Goal: Task Accomplishment & Management: Manage account settings

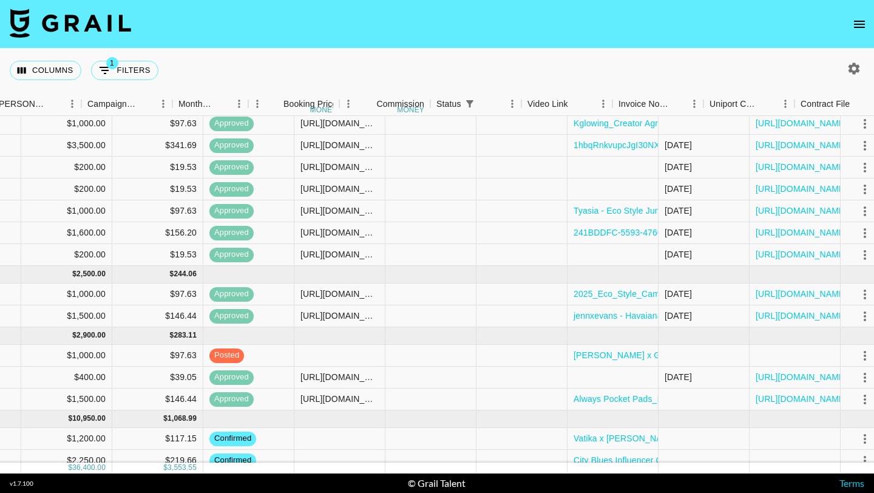
scroll to position [169, 686]
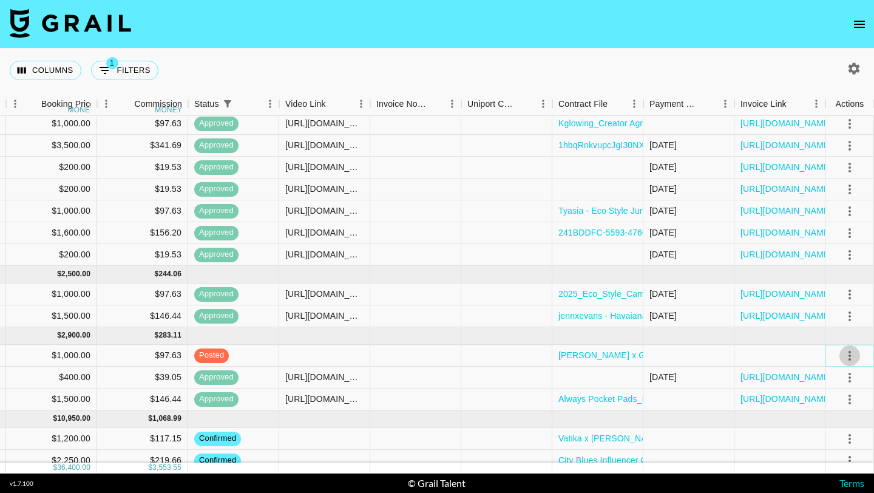
click at [853, 358] on icon "select merge strategy" at bounding box center [850, 356] width 15 height 15
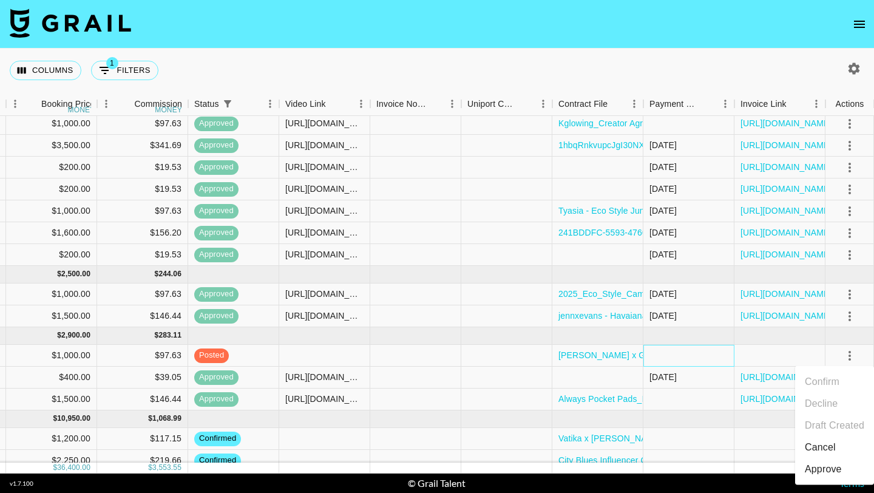
click at [662, 349] on div at bounding box center [689, 356] width 91 height 22
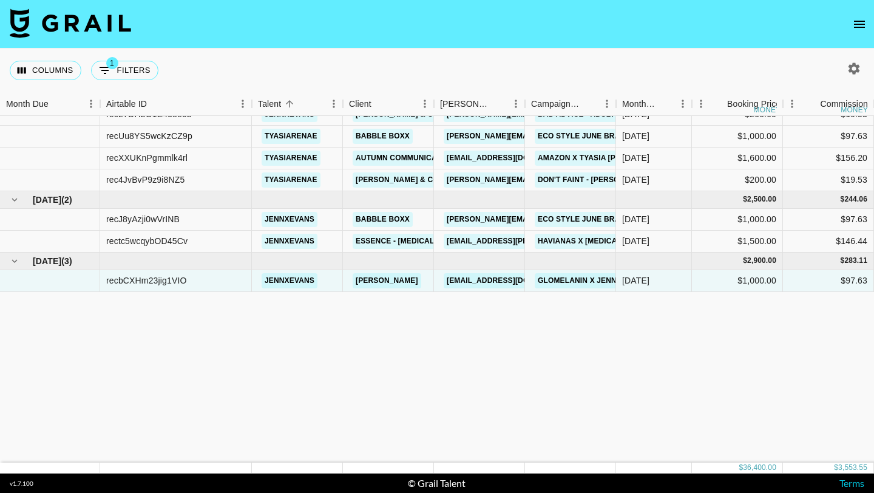
scroll to position [0, 0]
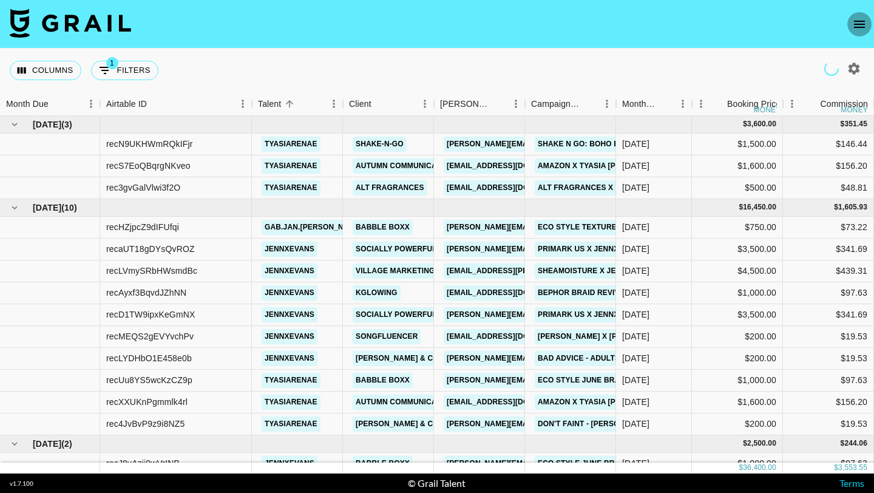
click at [860, 19] on icon "open drawer" at bounding box center [860, 24] width 15 height 15
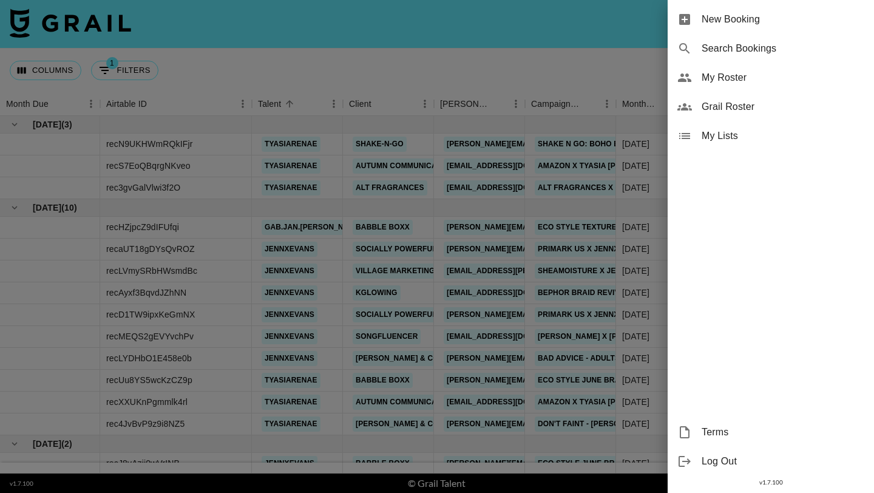
drag, startPoint x: 756, startPoint y: 98, endPoint x: 752, endPoint y: 135, distance: 37.9
click at [752, 135] on ul "New Booking Search Bookings My Roster Grail Roster My Lists" at bounding box center [771, 77] width 206 height 155
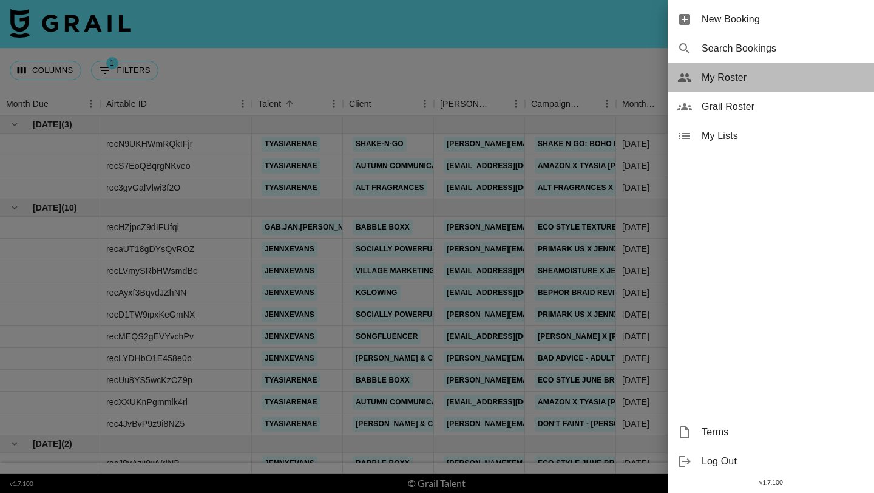
click at [715, 78] on span "My Roster" at bounding box center [783, 77] width 163 height 15
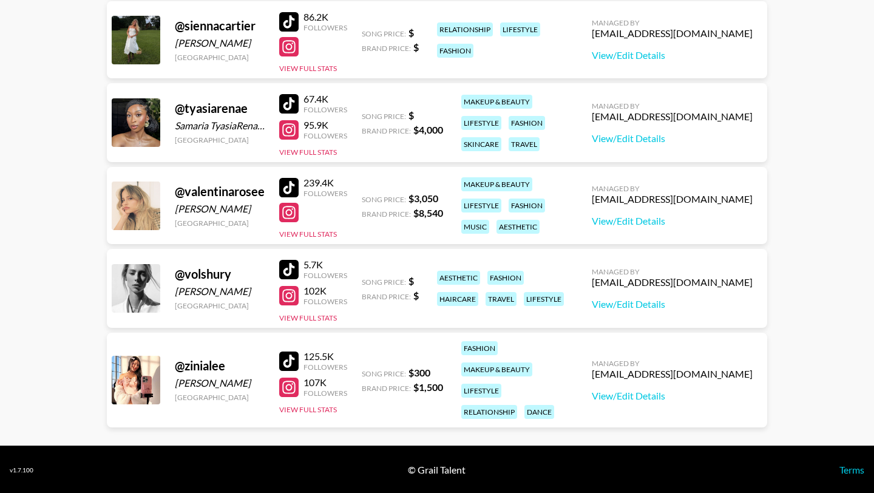
scroll to position [1489, 0]
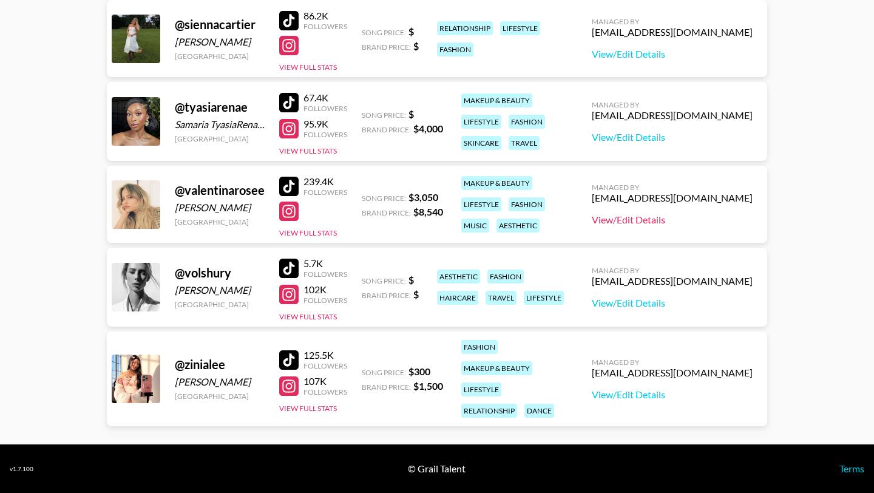
click at [703, 224] on link "View/Edit Details" at bounding box center [672, 220] width 161 height 12
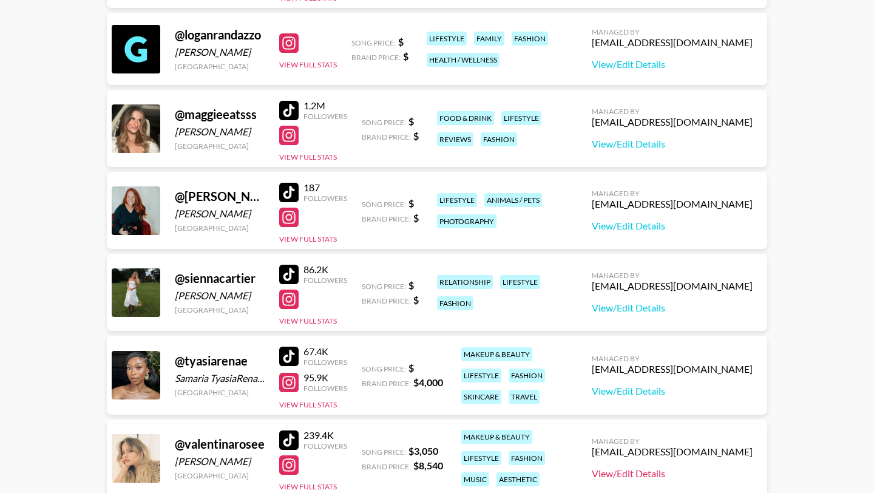
scroll to position [1235, 0]
click at [320, 405] on button "View Full Stats" at bounding box center [308, 405] width 58 height 9
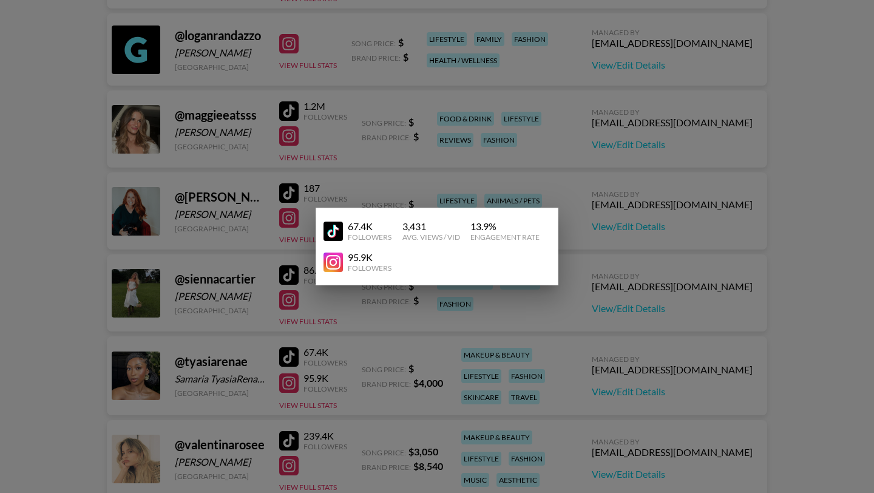
click at [574, 236] on div at bounding box center [437, 246] width 874 height 493
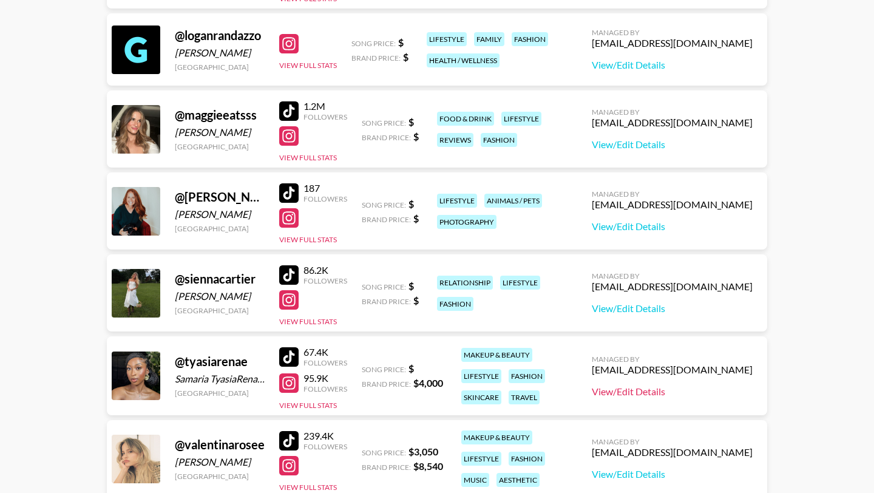
click at [683, 394] on link "View/Edit Details" at bounding box center [672, 392] width 161 height 12
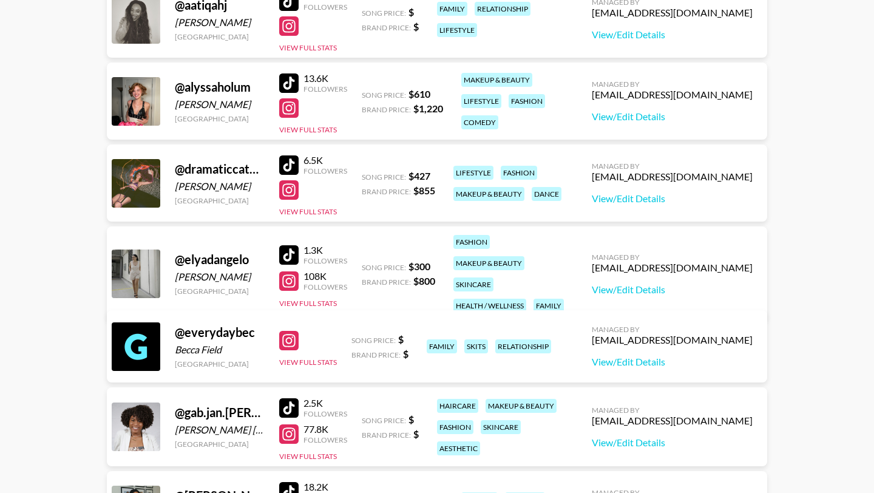
scroll to position [0, 0]
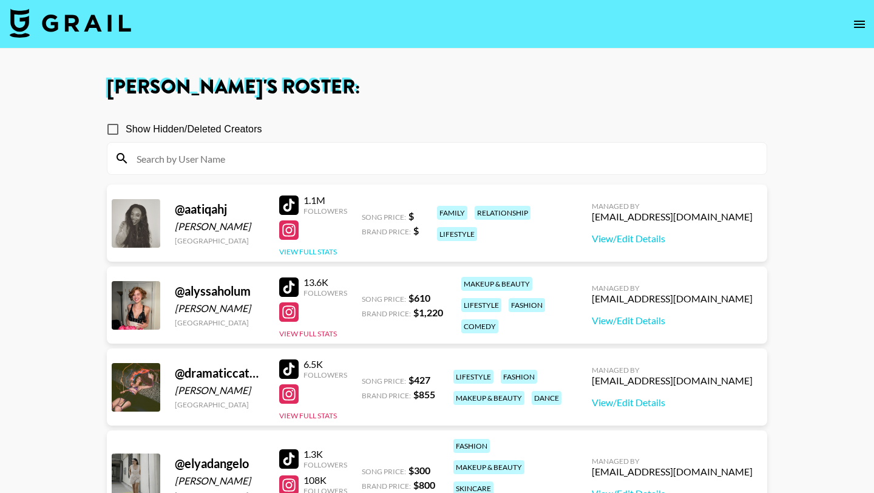
click at [322, 250] on button "View Full Stats" at bounding box center [308, 251] width 58 height 9
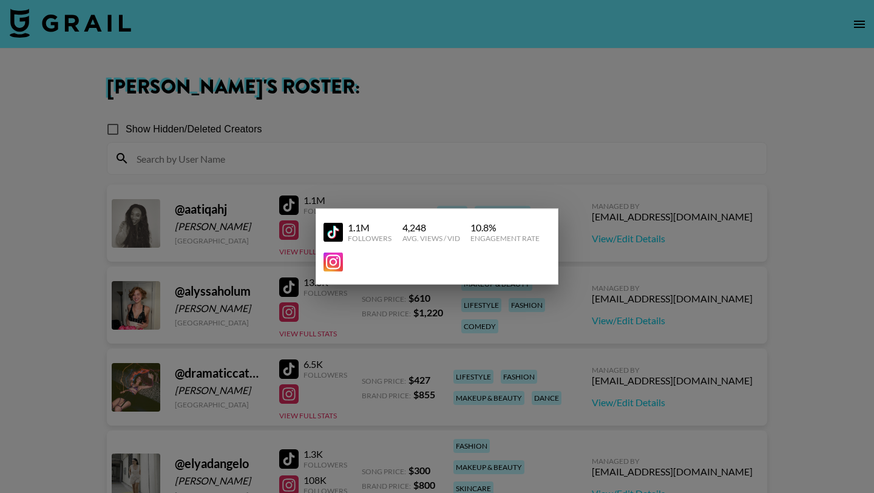
click at [552, 222] on div "1.1M Followers 4,248 Avg. Views / Vid 10.8 % Engagement Rate" at bounding box center [437, 247] width 243 height 76
click at [679, 214] on div at bounding box center [437, 246] width 874 height 493
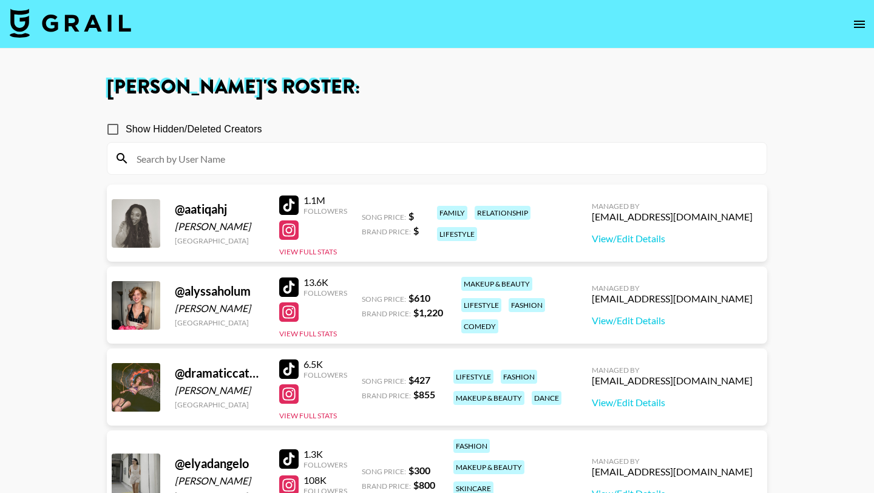
click at [290, 223] on div at bounding box center [288, 229] width 19 height 19
click at [290, 212] on div at bounding box center [288, 205] width 19 height 19
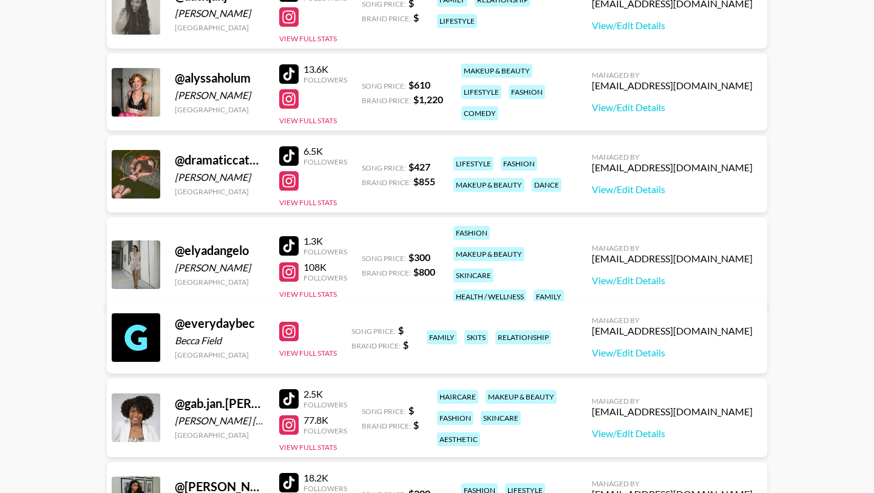
scroll to position [212, 0]
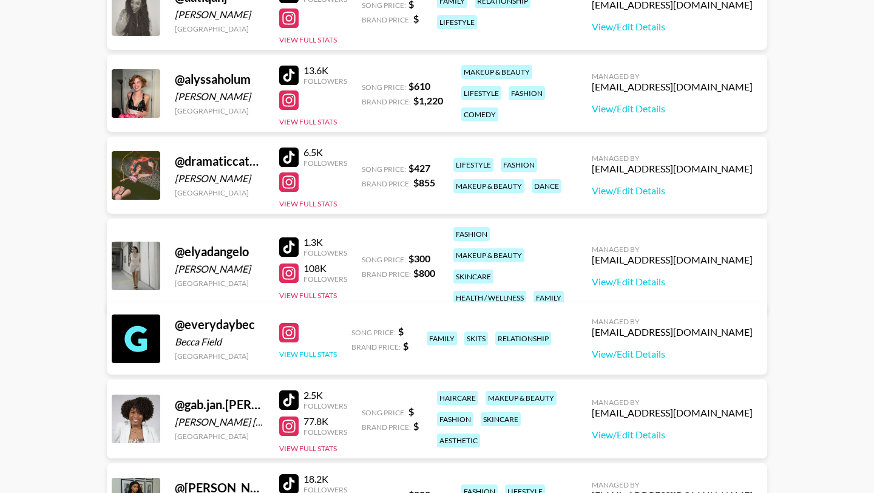
click at [306, 357] on button "View Full Stats" at bounding box center [308, 354] width 58 height 9
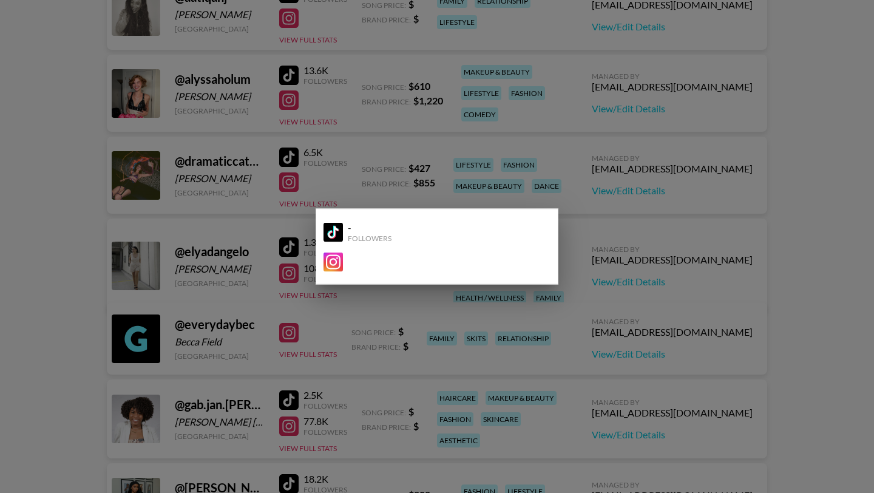
click at [334, 235] on img at bounding box center [333, 231] width 19 height 19
click at [337, 267] on img at bounding box center [333, 262] width 19 height 19
click at [32, 175] on div at bounding box center [437, 246] width 874 height 493
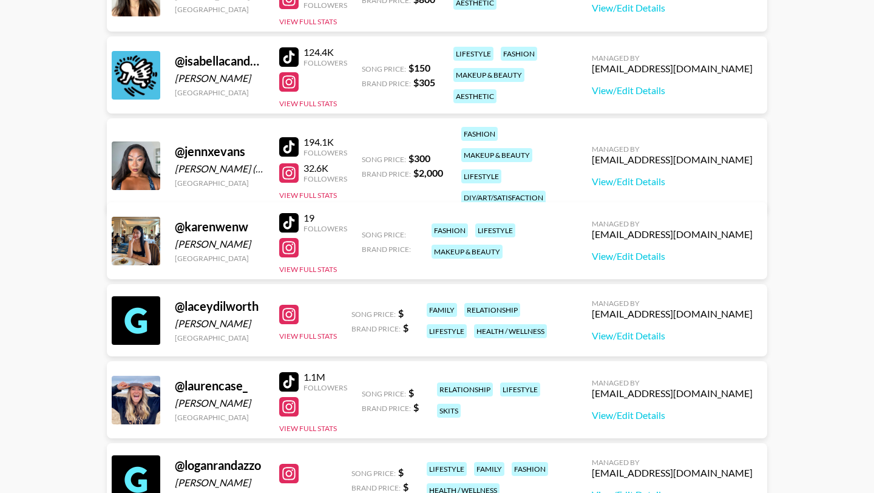
scroll to position [885, 0]
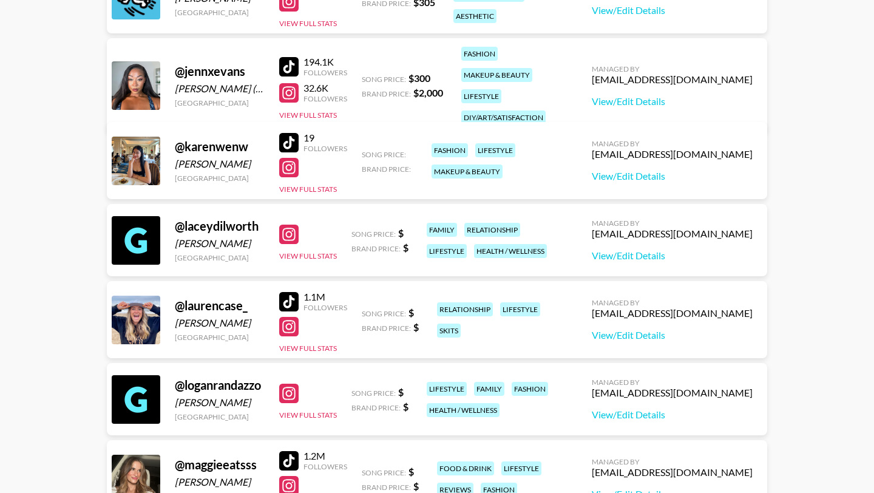
click at [291, 231] on div at bounding box center [288, 234] width 19 height 19
click at [310, 255] on button "View Full Stats" at bounding box center [308, 255] width 58 height 9
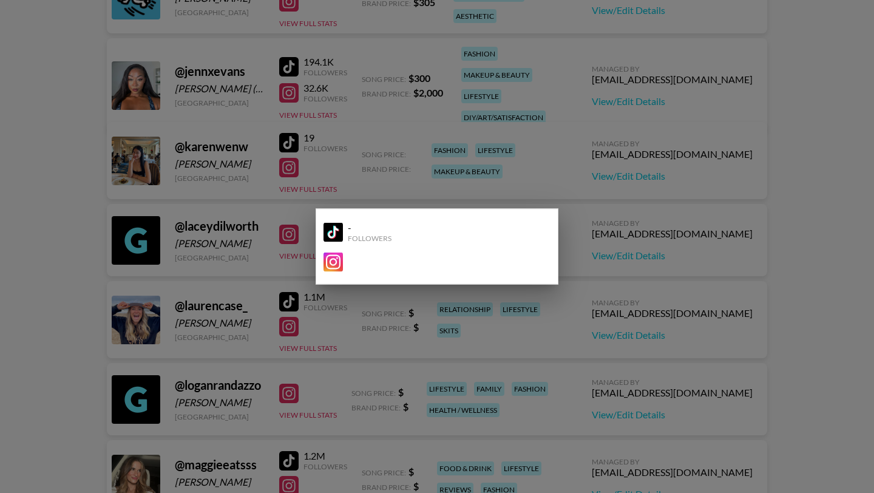
click at [292, 256] on div at bounding box center [437, 246] width 874 height 493
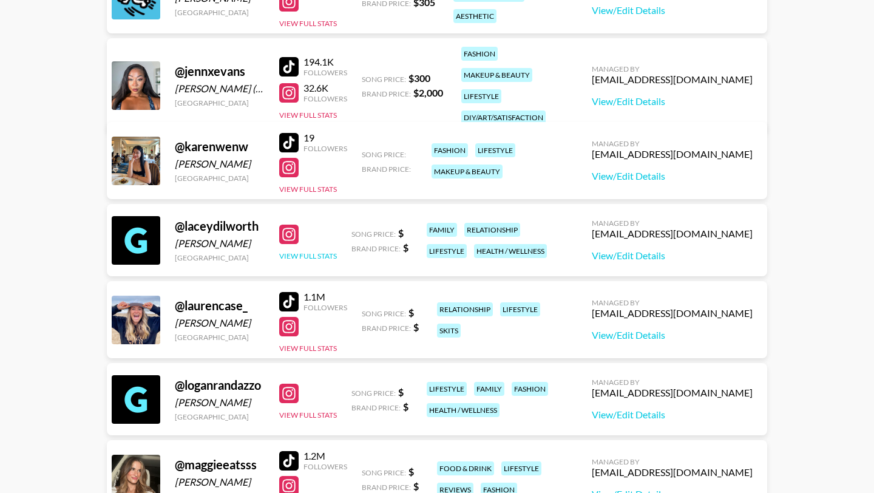
click at [293, 256] on button "View Full Stats" at bounding box center [308, 255] width 58 height 9
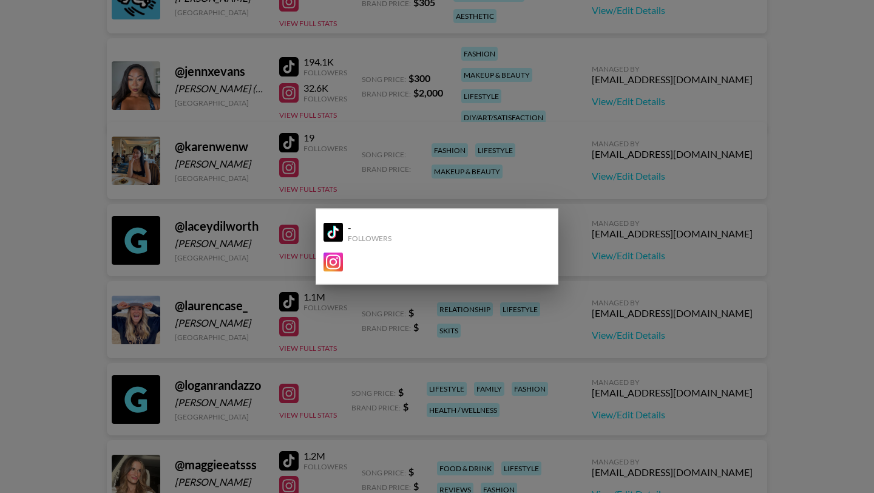
click at [329, 236] on img at bounding box center [333, 231] width 19 height 19
click at [522, 213] on div "- Followers" at bounding box center [437, 247] width 243 height 76
click at [435, 124] on div at bounding box center [437, 246] width 874 height 493
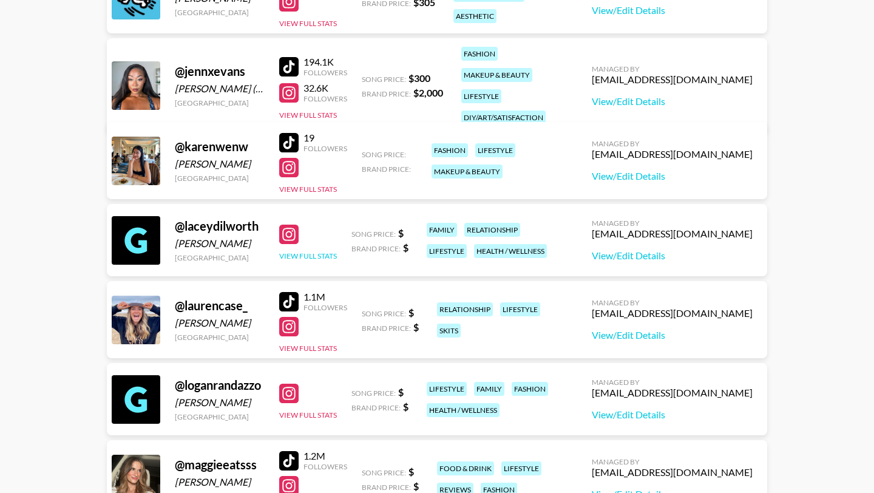
scroll to position [0, 0]
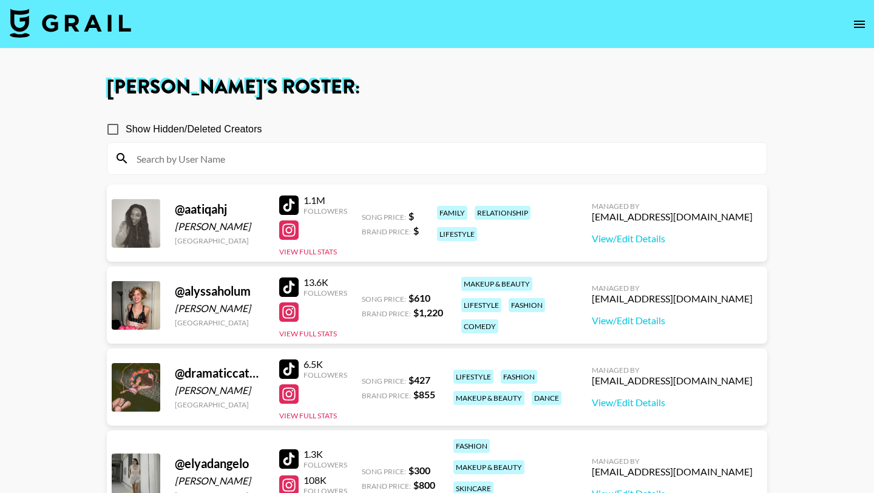
click at [87, 18] on img at bounding box center [70, 23] width 121 height 29
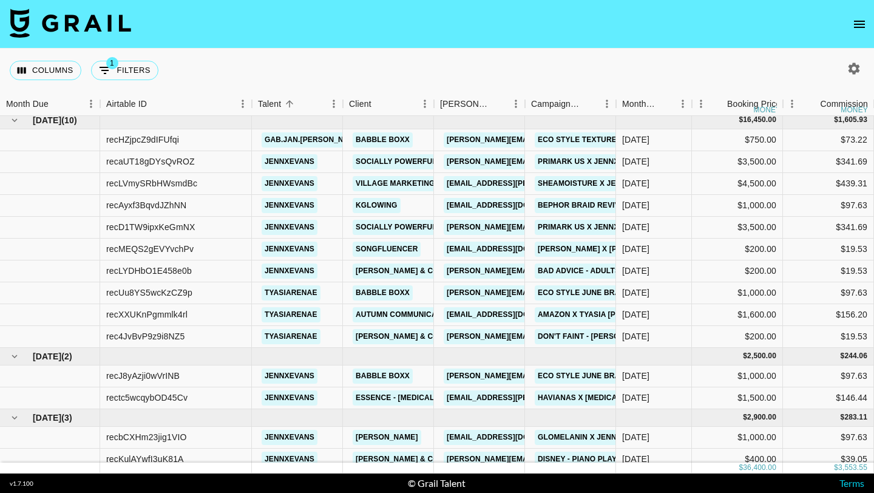
scroll to position [109, 0]
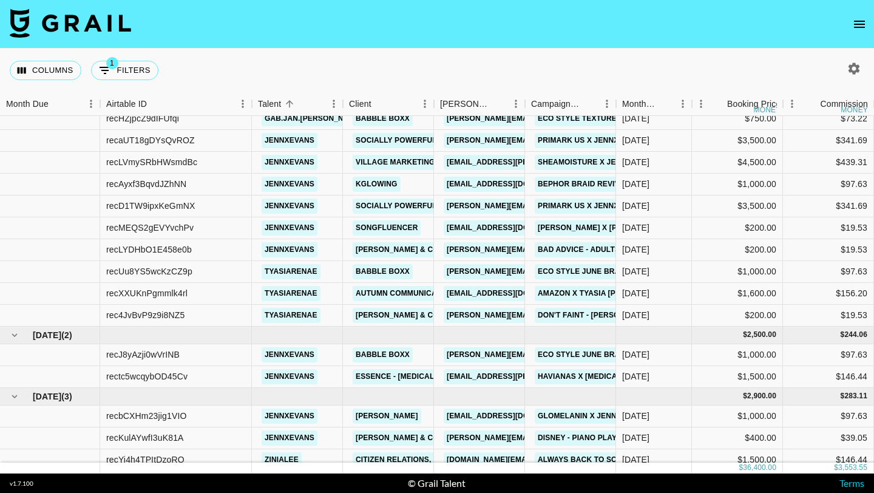
click at [862, 21] on icon "open drawer" at bounding box center [860, 24] width 15 height 15
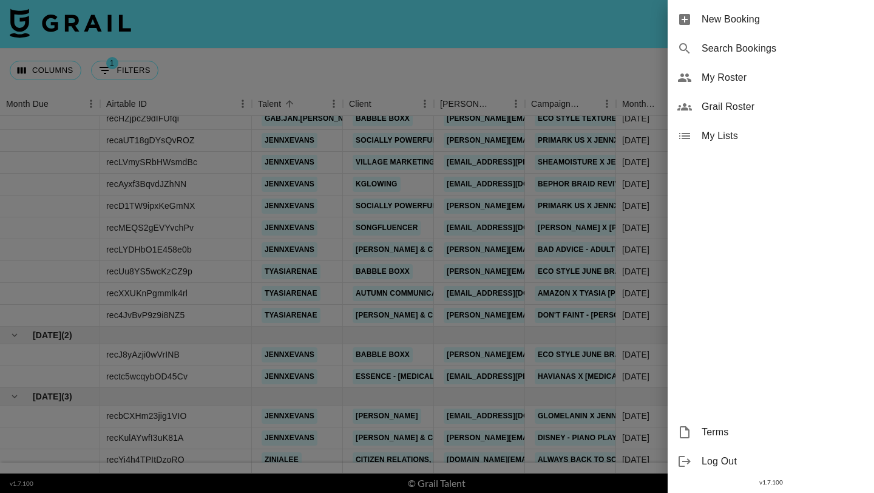
click at [760, 73] on span "My Roster" at bounding box center [783, 77] width 163 height 15
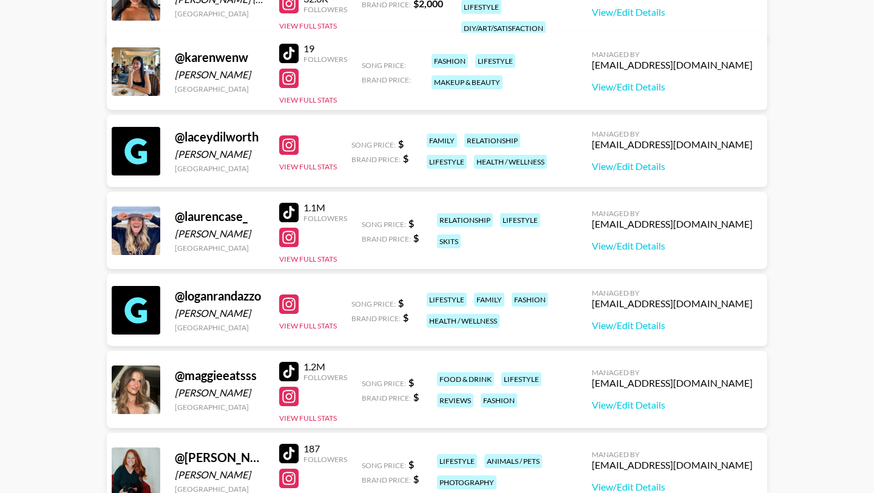
scroll to position [976, 0]
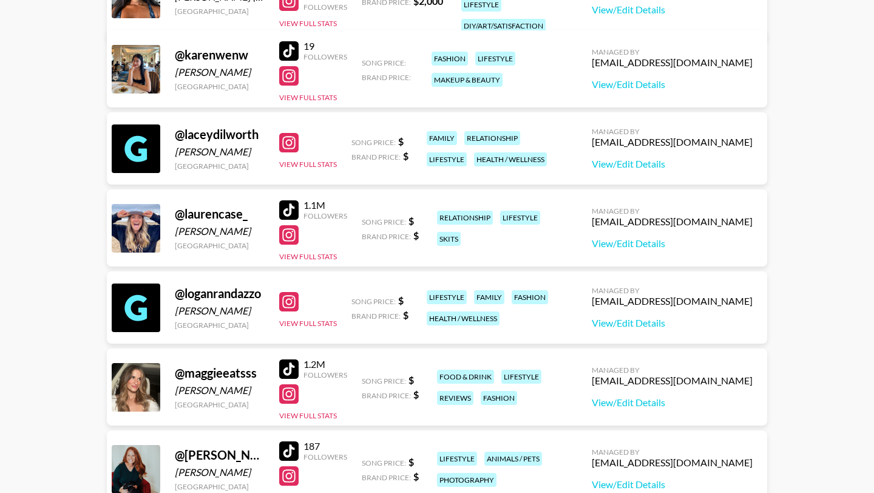
click at [293, 218] on div at bounding box center [288, 209] width 19 height 19
click at [289, 242] on div at bounding box center [288, 234] width 19 height 19
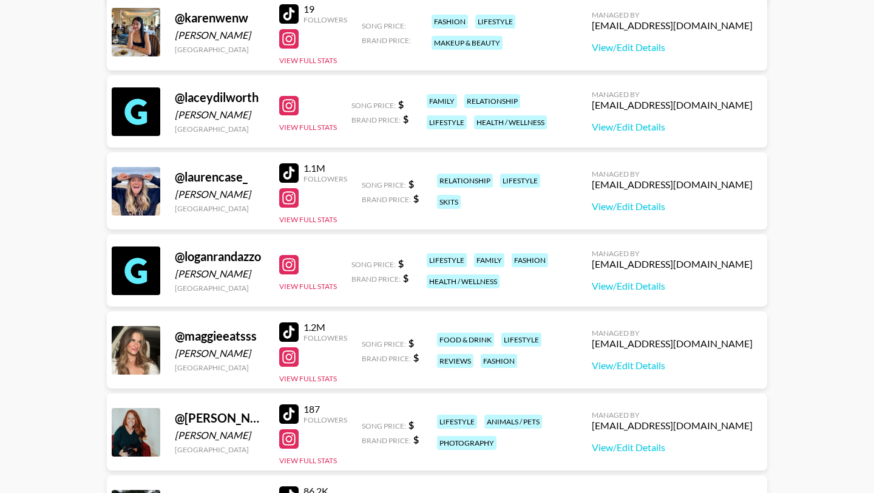
scroll to position [1020, 0]
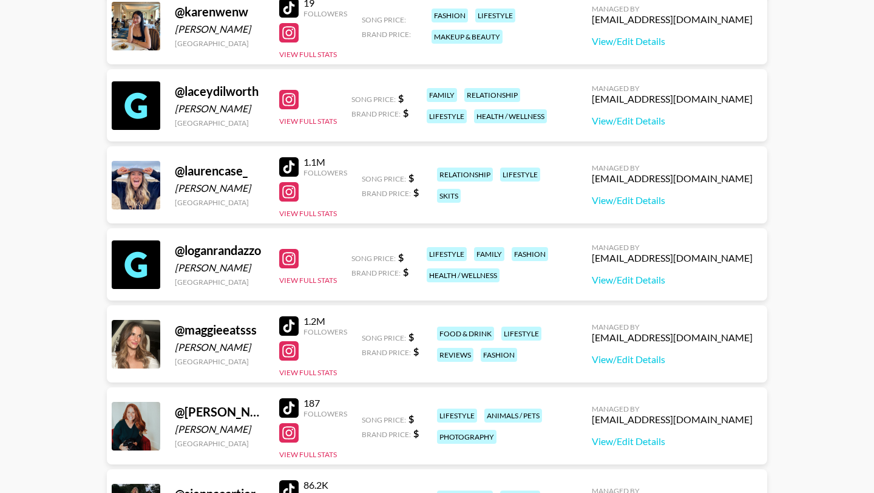
click at [291, 259] on div at bounding box center [288, 258] width 19 height 19
click at [299, 274] on div "View Full Stats" at bounding box center [308, 264] width 58 height 41
click at [299, 276] on button "View Full Stats" at bounding box center [308, 280] width 58 height 9
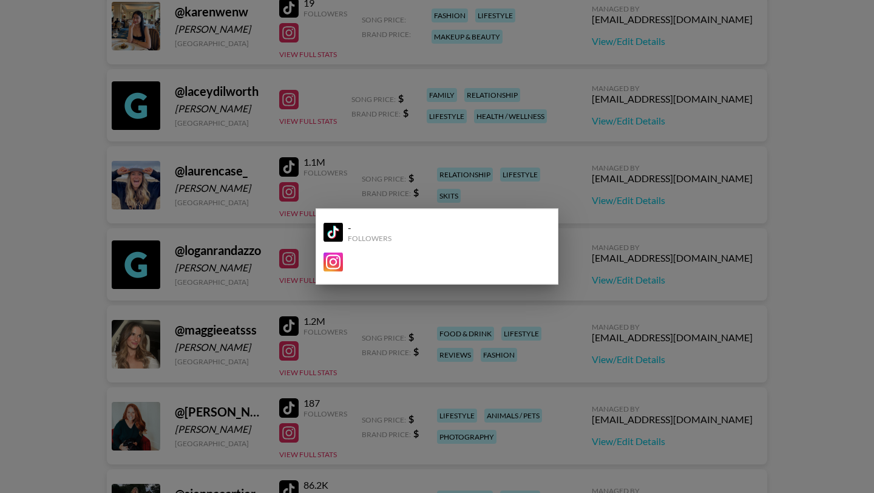
click at [339, 230] on img at bounding box center [333, 231] width 19 height 19
click at [547, 152] on div at bounding box center [437, 246] width 874 height 493
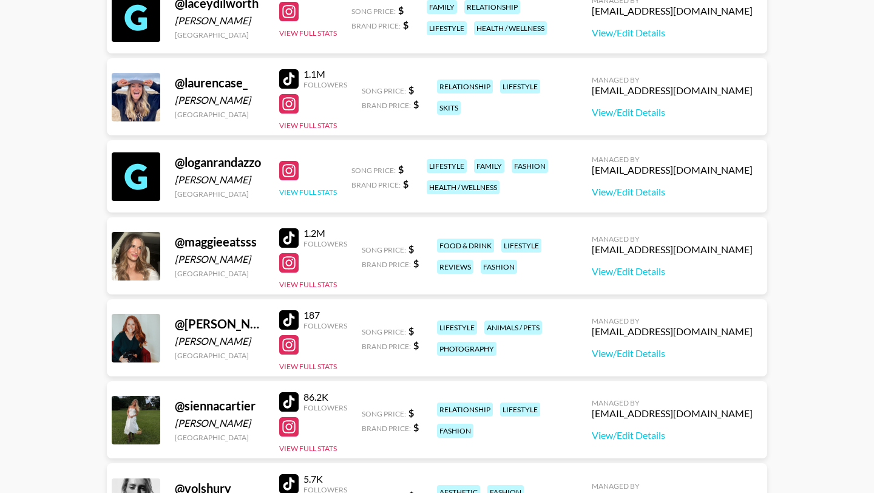
scroll to position [1137, 0]
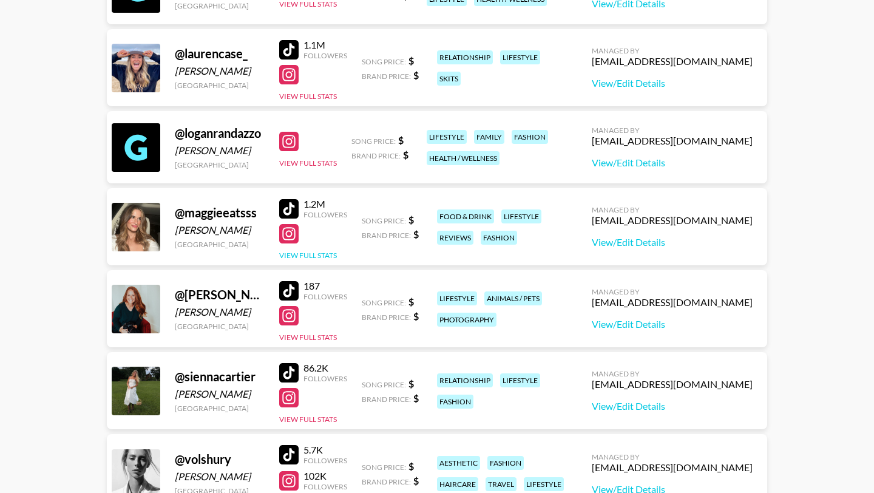
click at [314, 251] on button "View Full Stats" at bounding box center [308, 255] width 58 height 9
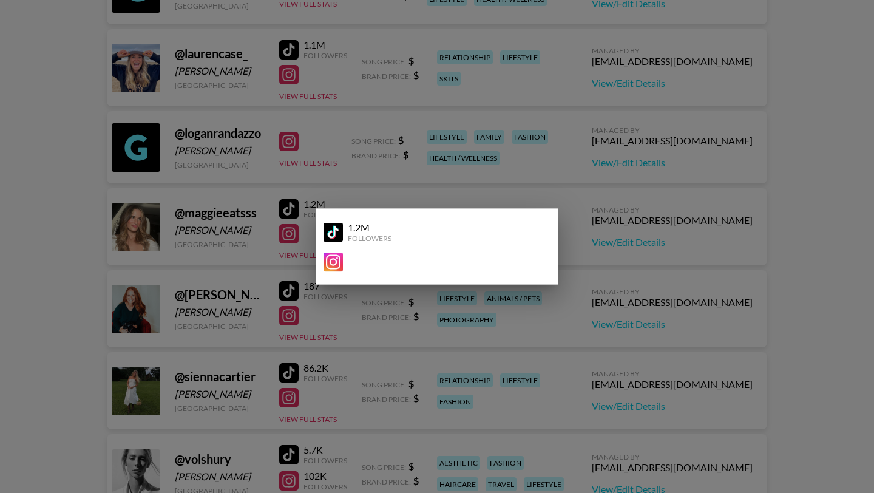
click at [339, 259] on img at bounding box center [333, 262] width 19 height 19
click at [329, 230] on img at bounding box center [333, 231] width 19 height 19
click at [603, 177] on div at bounding box center [437, 246] width 874 height 493
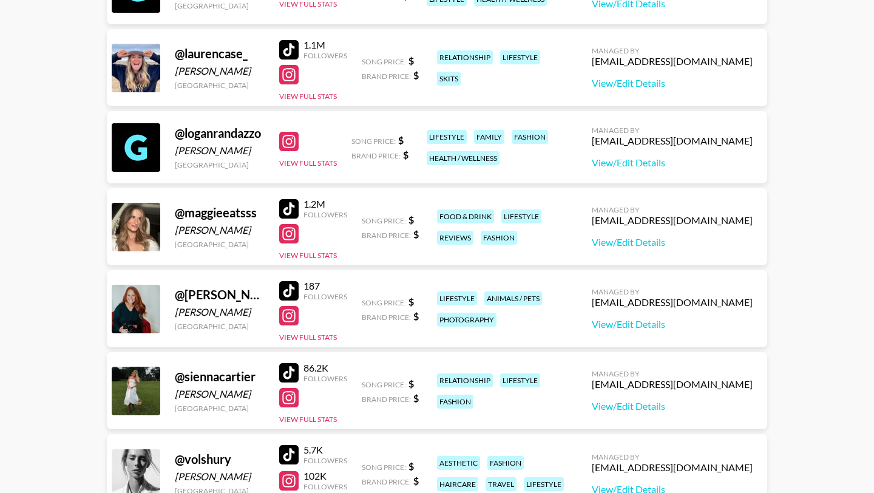
click at [291, 291] on div at bounding box center [288, 290] width 19 height 19
click at [291, 316] on div at bounding box center [288, 315] width 19 height 19
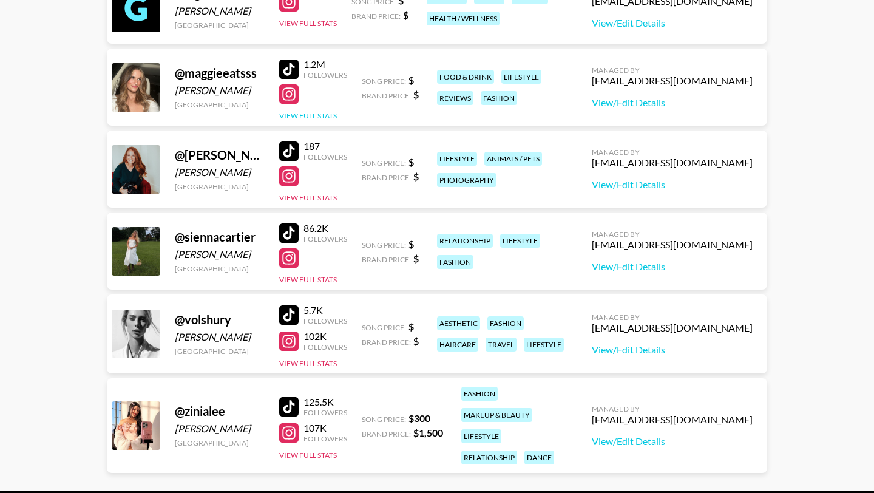
scroll to position [1278, 0]
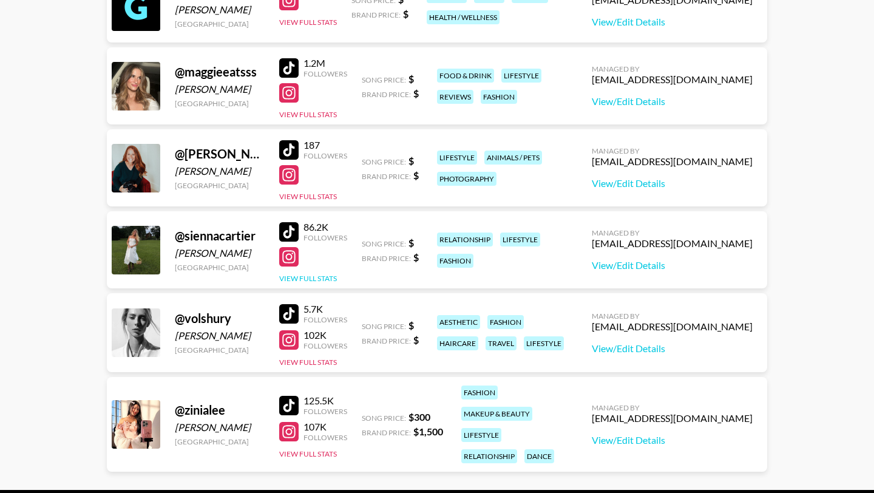
click at [291, 277] on button "View Full Stats" at bounding box center [308, 278] width 58 height 9
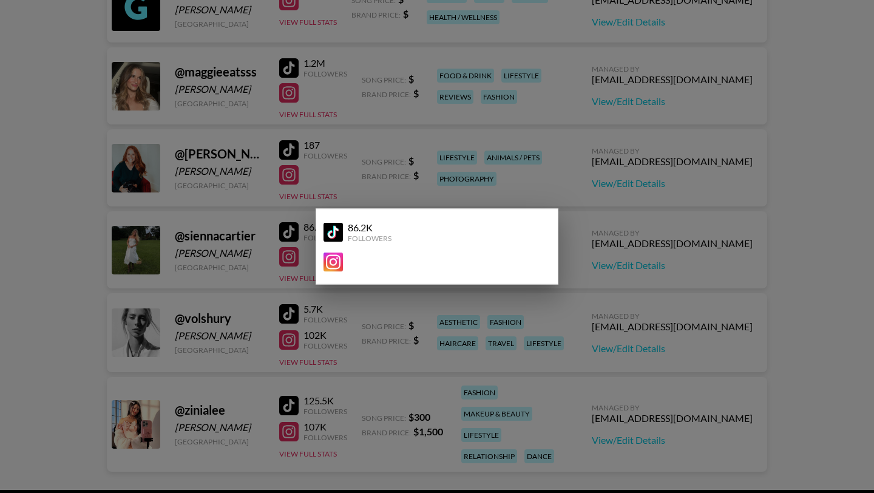
click at [353, 231] on div "86.2K" at bounding box center [370, 228] width 44 height 12
click at [341, 231] on img at bounding box center [333, 231] width 19 height 19
click at [330, 256] on img at bounding box center [333, 262] width 19 height 19
click at [364, 91] on div at bounding box center [437, 246] width 874 height 493
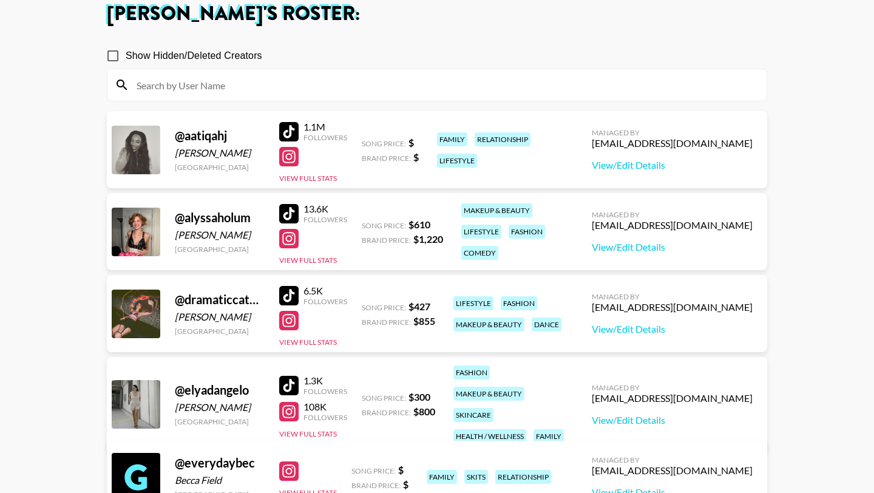
scroll to position [0, 0]
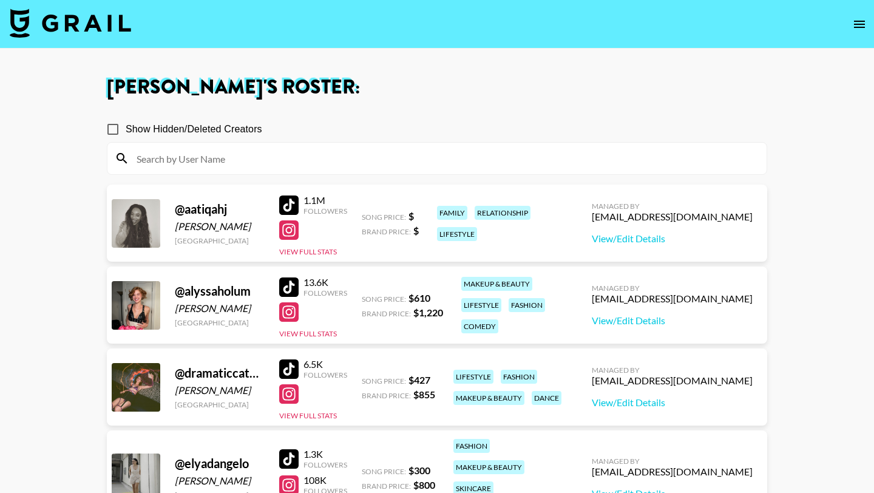
click at [41, 19] on img at bounding box center [70, 23] width 121 height 29
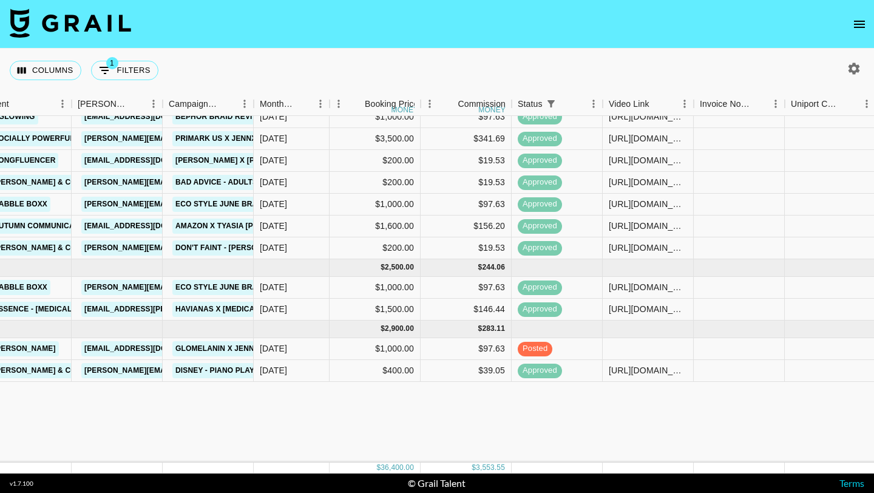
scroll to position [0, 363]
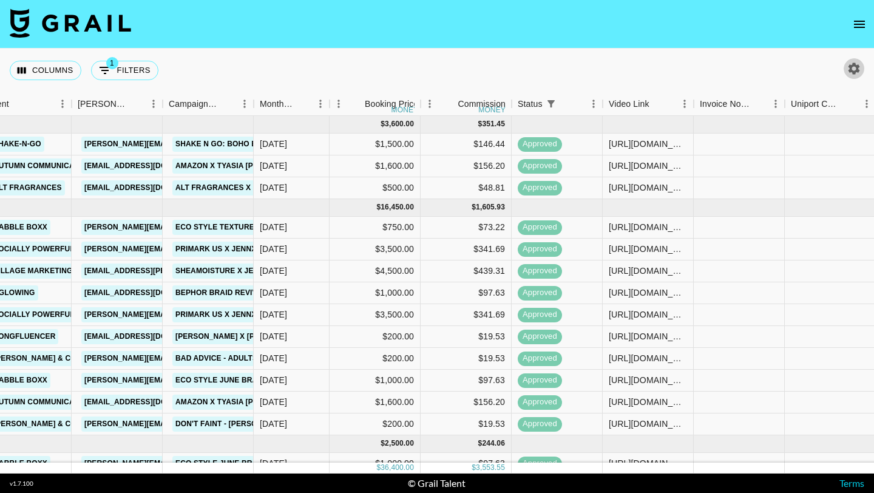
click at [851, 75] on icon "button" at bounding box center [854, 68] width 15 height 15
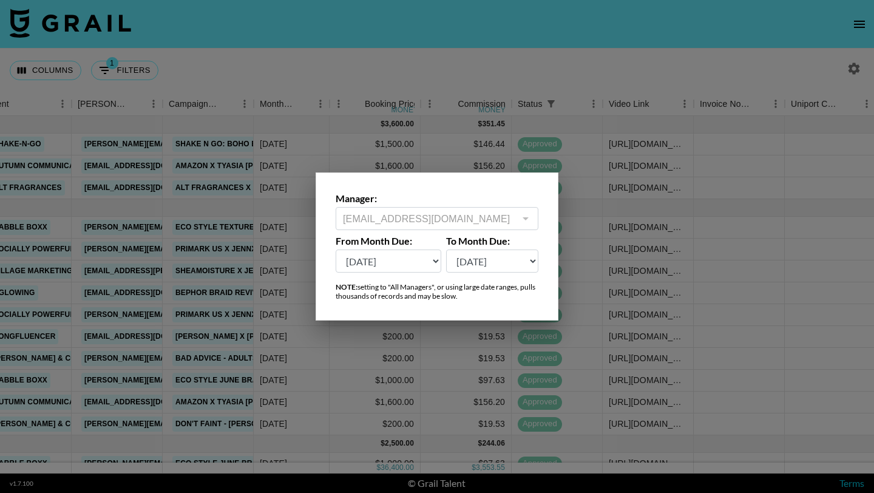
click at [375, 262] on select "Aug '26 Jul '26 Jun '26 May '26 Apr '26 Mar '26 Feb '26 Jan '26 Dec '25 Nov '25…" at bounding box center [389, 261] width 106 height 23
select select "Jan '25"
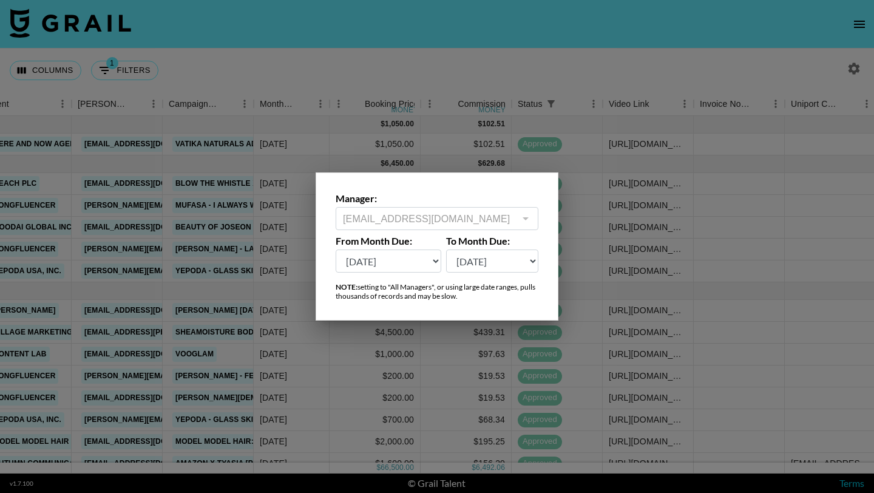
click at [614, 242] on div at bounding box center [437, 246] width 874 height 493
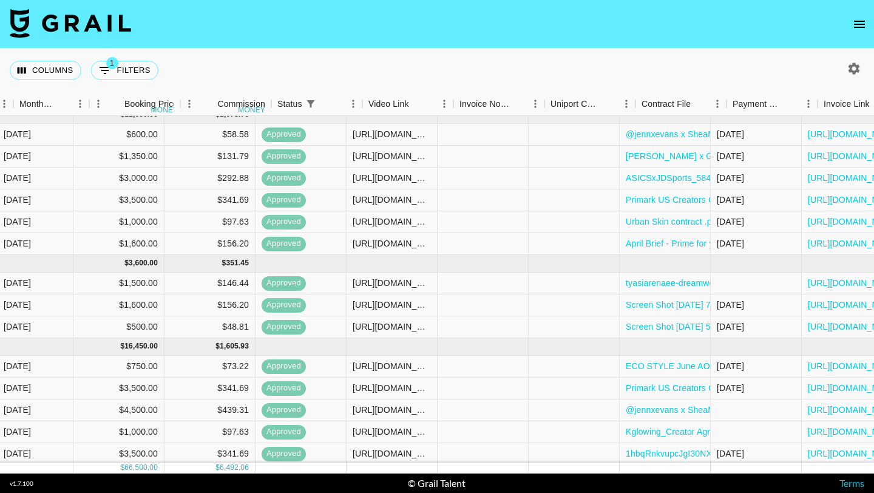
scroll to position [369, 686]
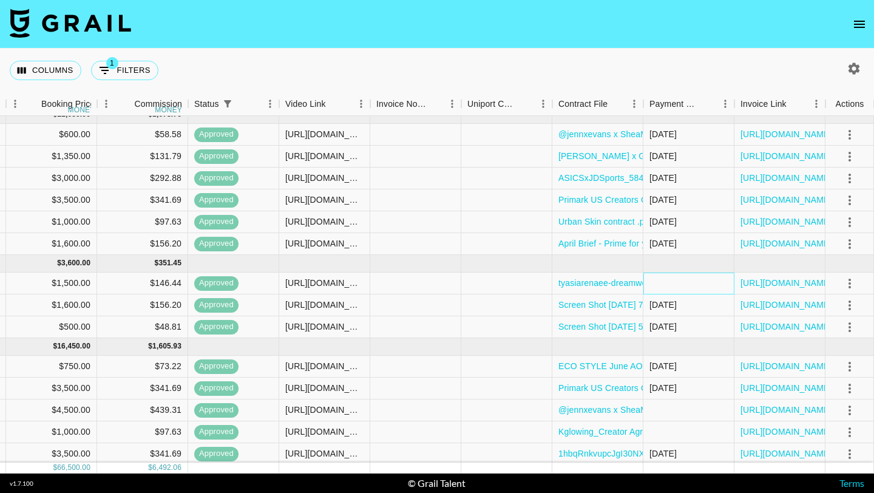
click at [679, 287] on div at bounding box center [689, 284] width 91 height 22
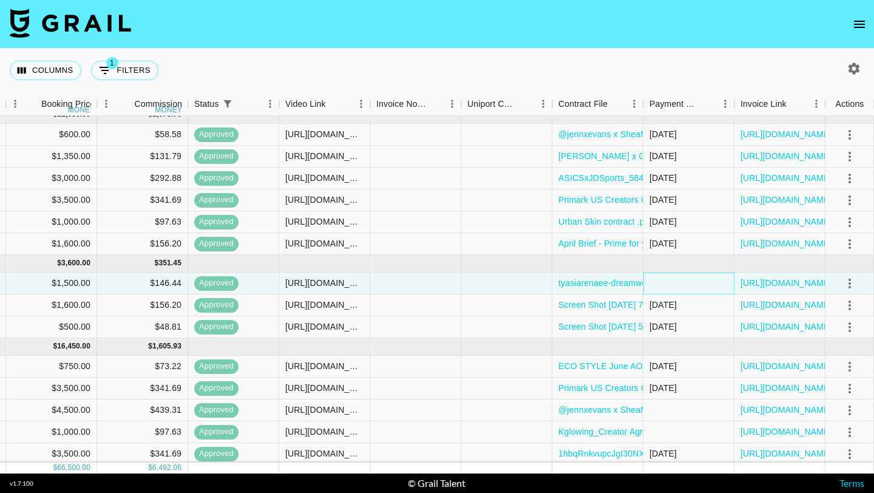
click at [679, 287] on div at bounding box center [689, 284] width 91 height 22
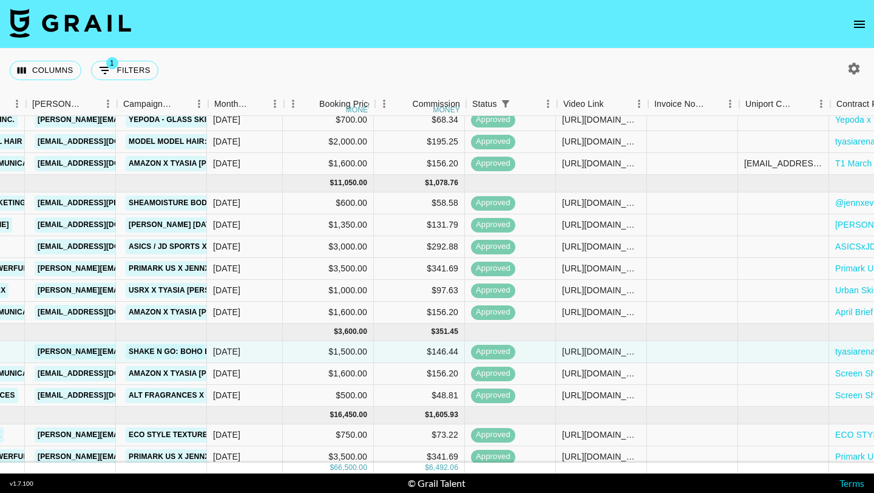
scroll to position [300, 405]
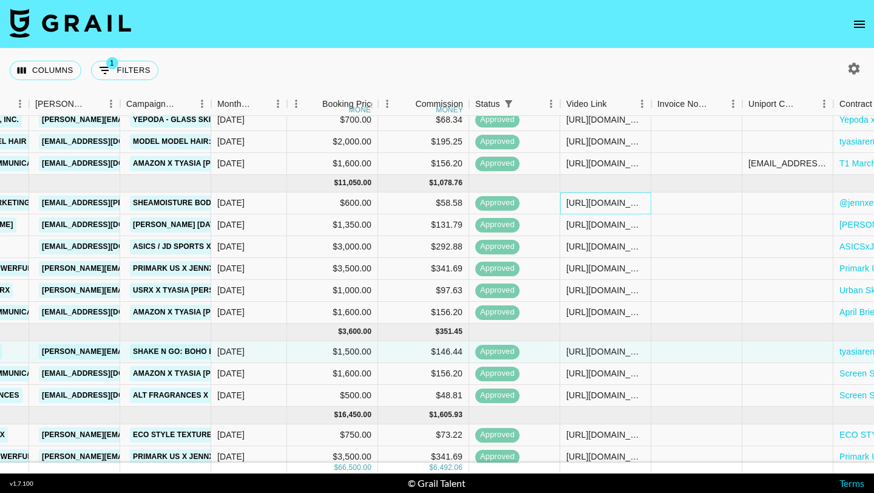
click at [600, 212] on div "https://www.instagram.com/p/DHR3ZecM91A/" at bounding box center [605, 203] width 91 height 22
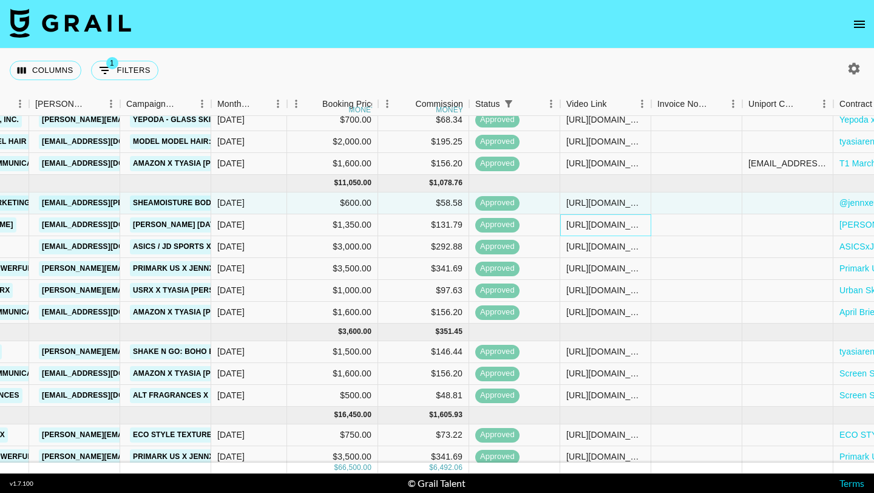
click at [596, 225] on div "https://www.instagram.com/p/DI_8ceXO76S/" at bounding box center [606, 225] width 78 height 12
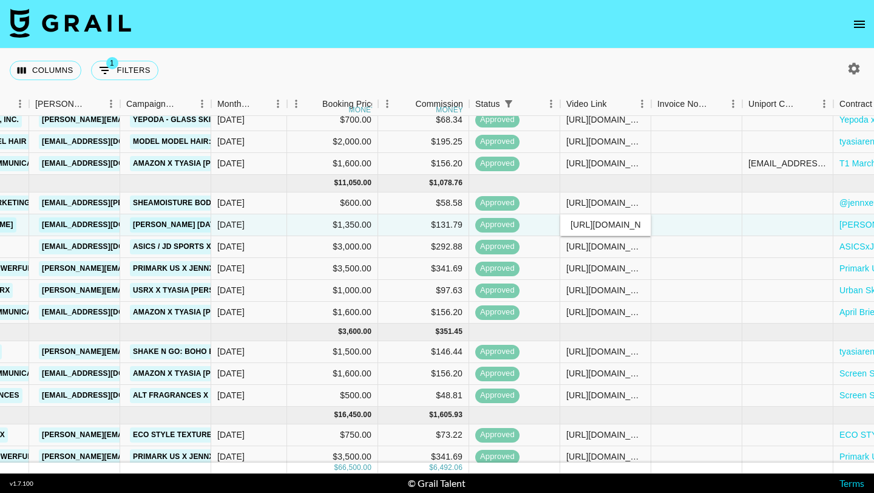
click at [596, 225] on input "https://www.instagram.com/p/DI_8ceXO76S/" at bounding box center [605, 225] width 89 height 10
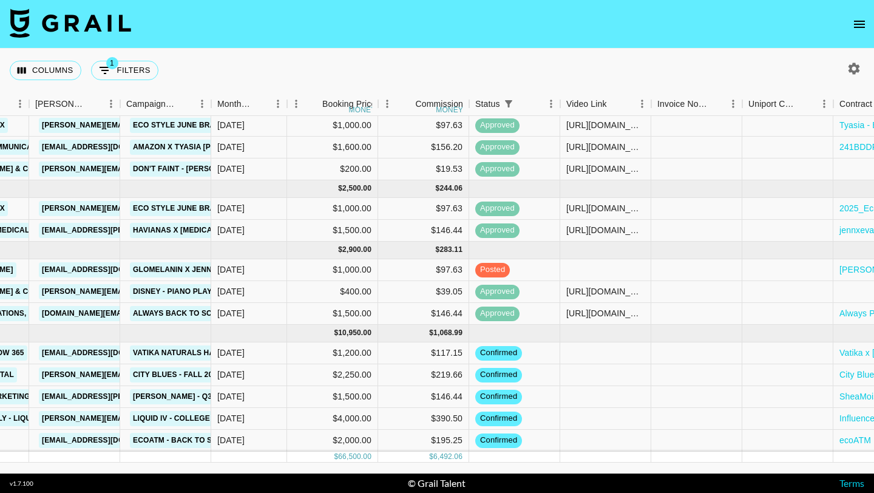
scroll to position [763, 387]
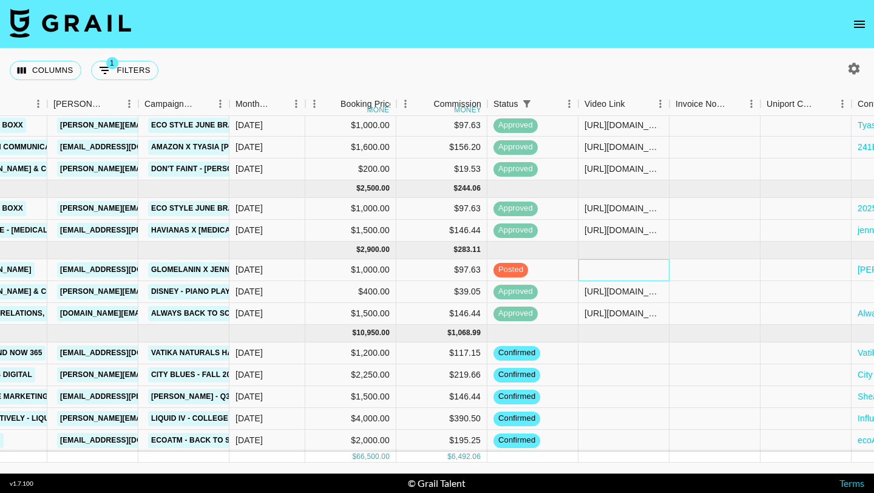
click at [608, 276] on div at bounding box center [624, 270] width 91 height 22
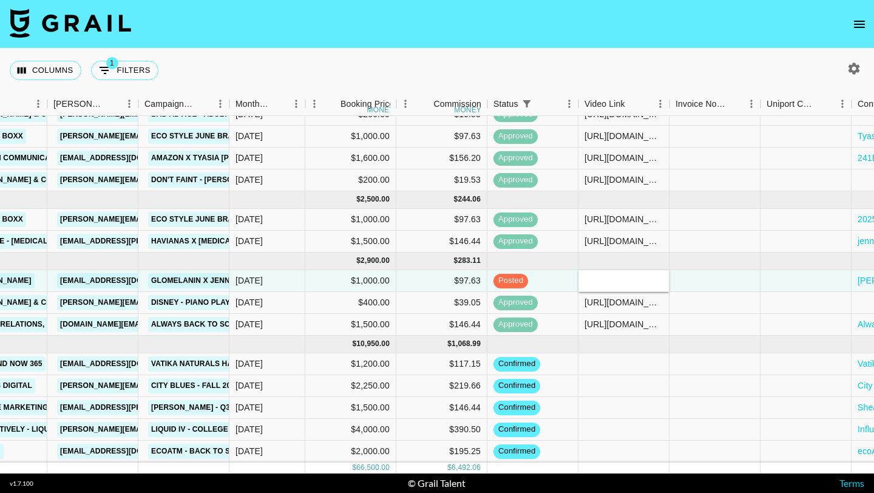
type input "https://www.instagram.com/p/DI_8ceXO76S/"
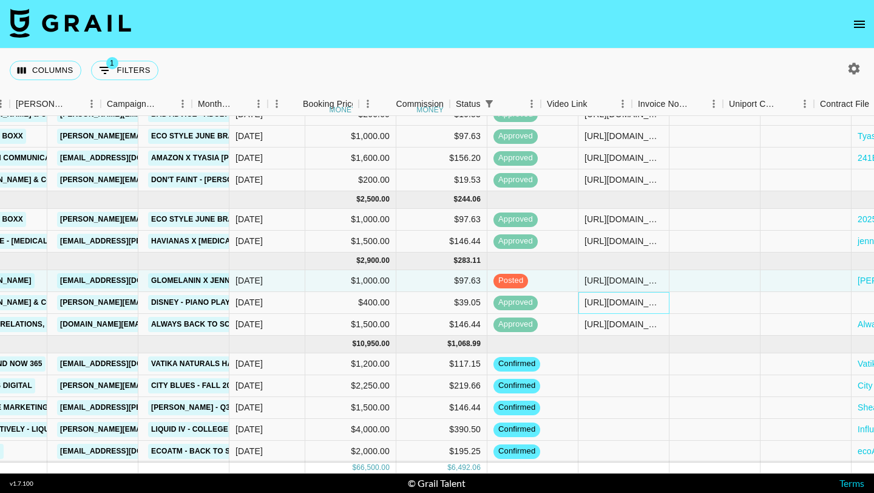
scroll to position [752, 686]
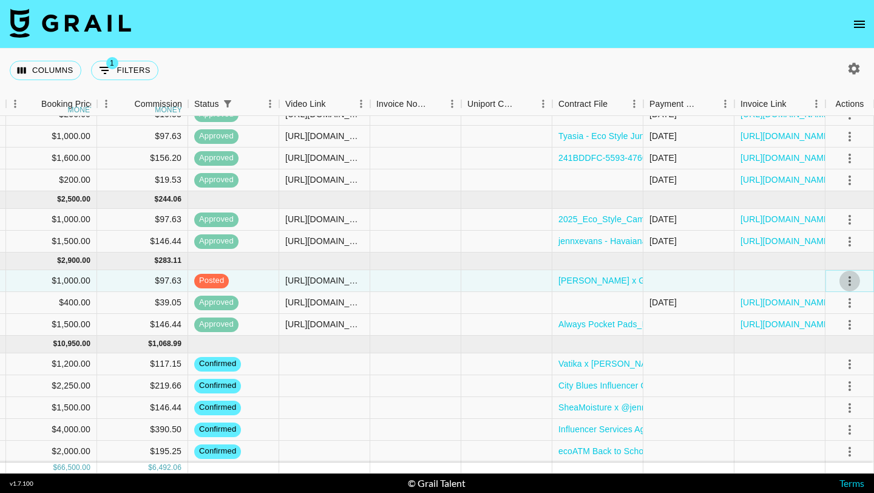
click at [848, 281] on icon "select merge strategy" at bounding box center [850, 281] width 15 height 15
click at [837, 300] on ul "Confirm Decline Draft Created Cancel Approve" at bounding box center [834, 350] width 79 height 119
click at [833, 304] on ul "Confirm Decline Draft Created Cancel Approve" at bounding box center [834, 350] width 79 height 119
click at [826, 304] on ul "Confirm Decline Draft Created Cancel Approve" at bounding box center [834, 350] width 79 height 119
click at [774, 293] on div "[URL][DOMAIN_NAME]" at bounding box center [780, 303] width 91 height 22
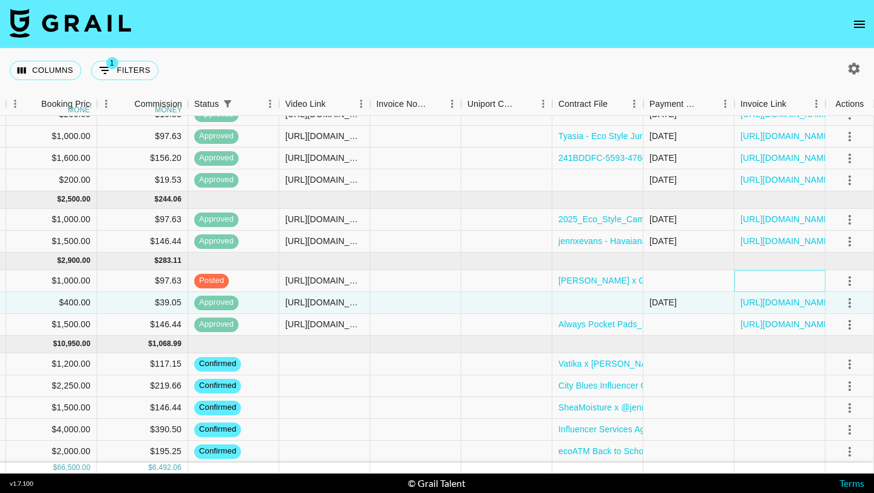
click at [777, 276] on div at bounding box center [780, 281] width 91 height 22
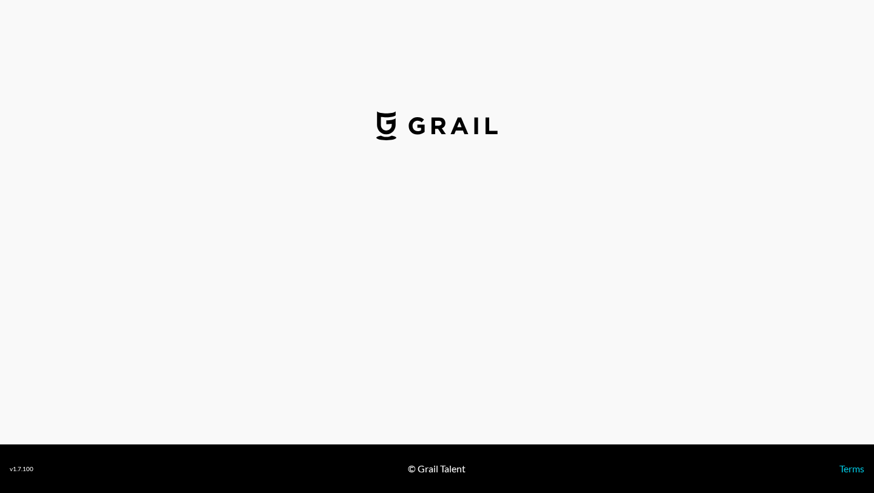
select select "USD"
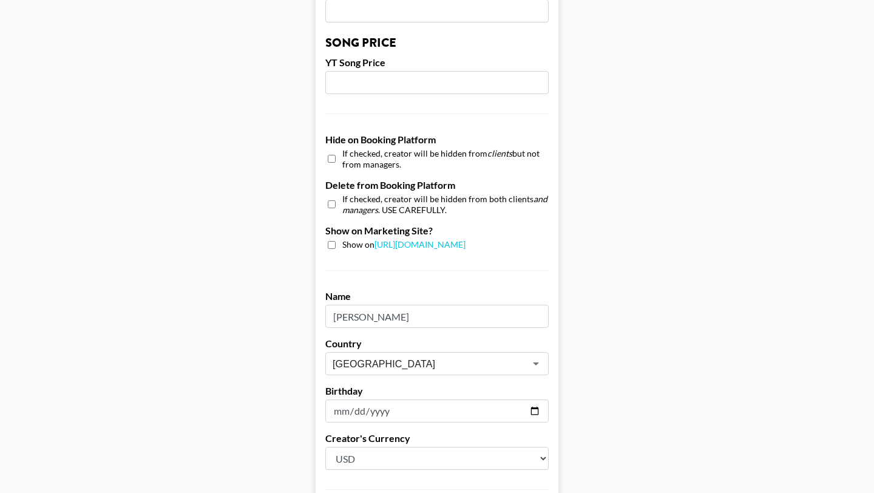
scroll to position [1058, 0]
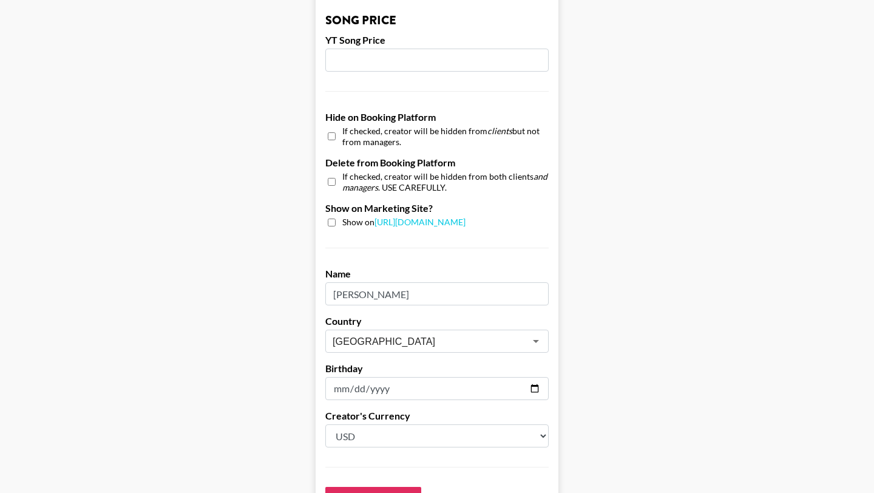
click at [332, 136] on input "checkbox" at bounding box center [332, 137] width 8 height 18
checkbox input "true"
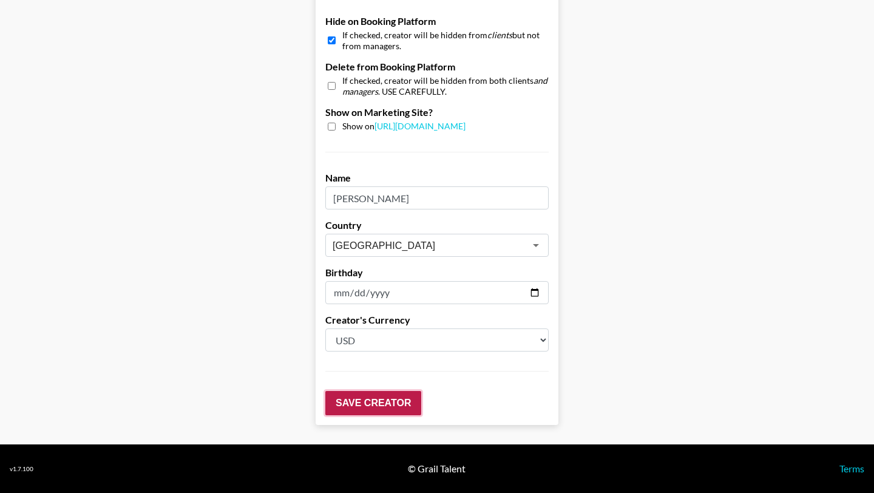
click at [404, 397] on input "Save Creator" at bounding box center [373, 403] width 96 height 24
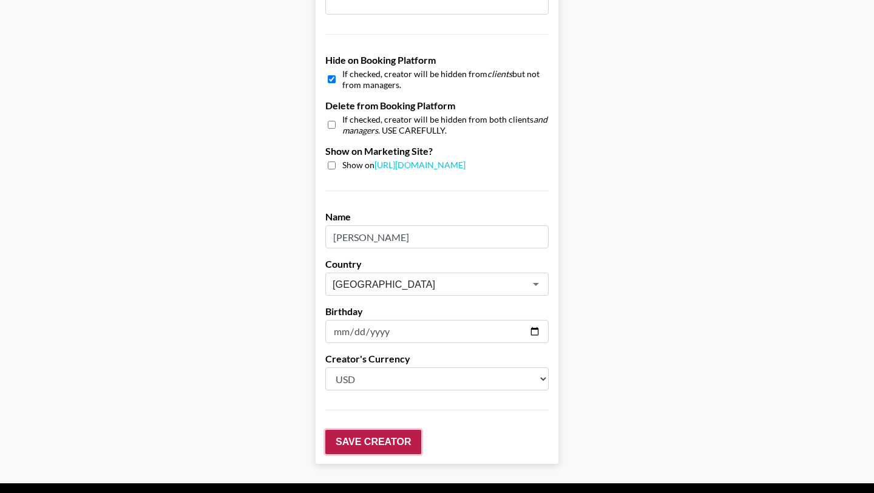
scroll to position [1193, 0]
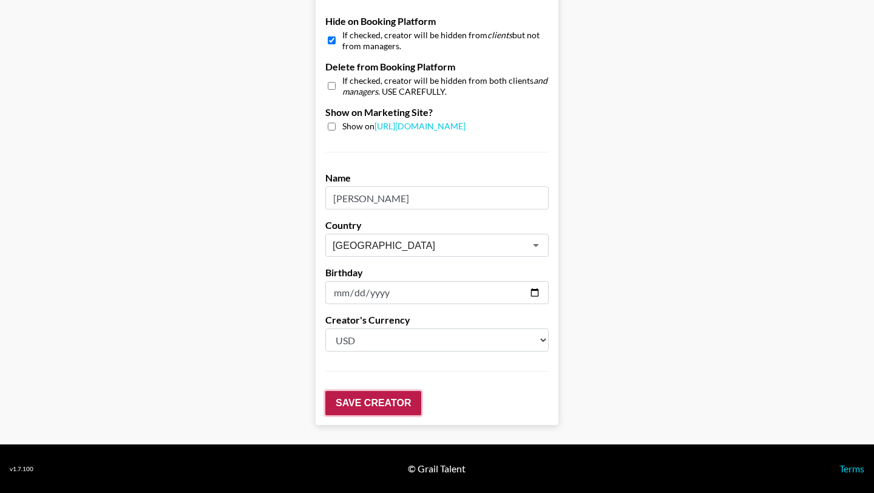
click at [404, 397] on input "Save Creator" at bounding box center [373, 403] width 96 height 24
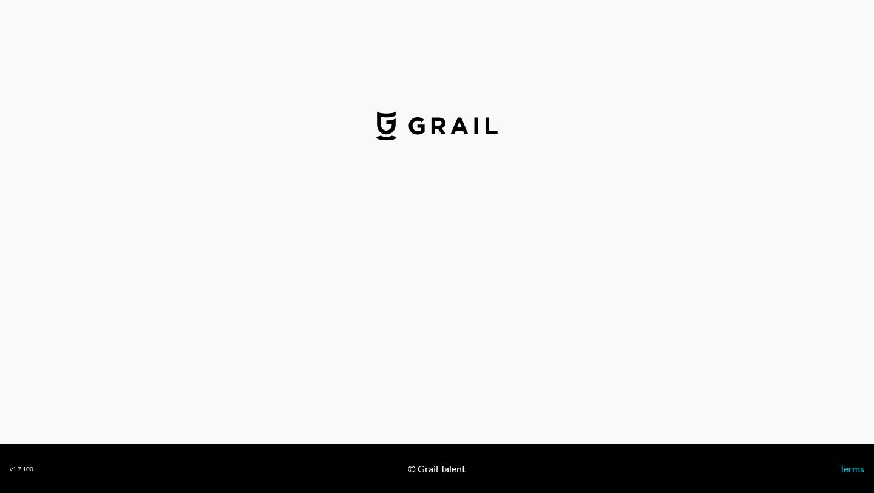
select select "USD"
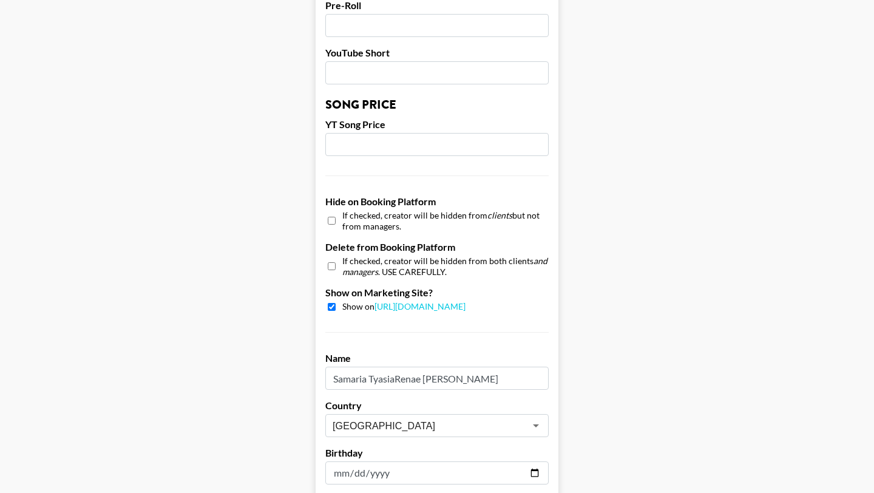
scroll to position [1152, 0]
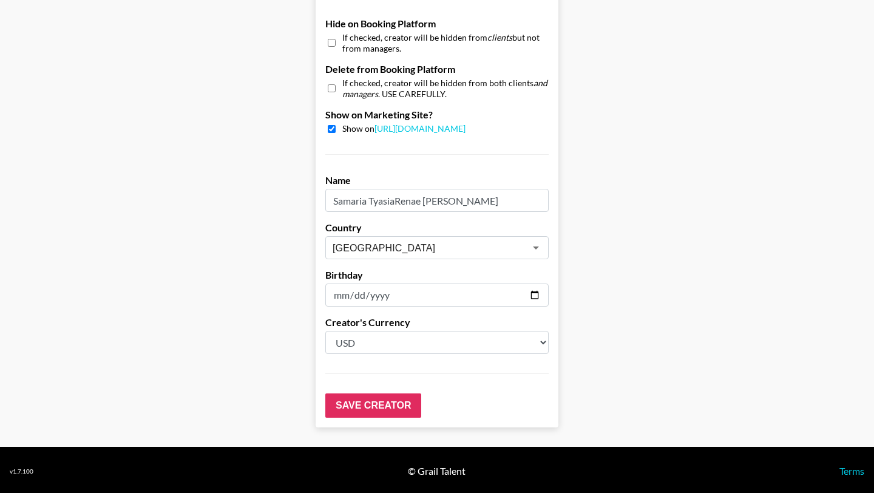
click at [332, 44] on input "checkbox" at bounding box center [332, 43] width 8 height 18
checkbox input "true"
click at [376, 410] on input "Save Creator" at bounding box center [373, 405] width 96 height 24
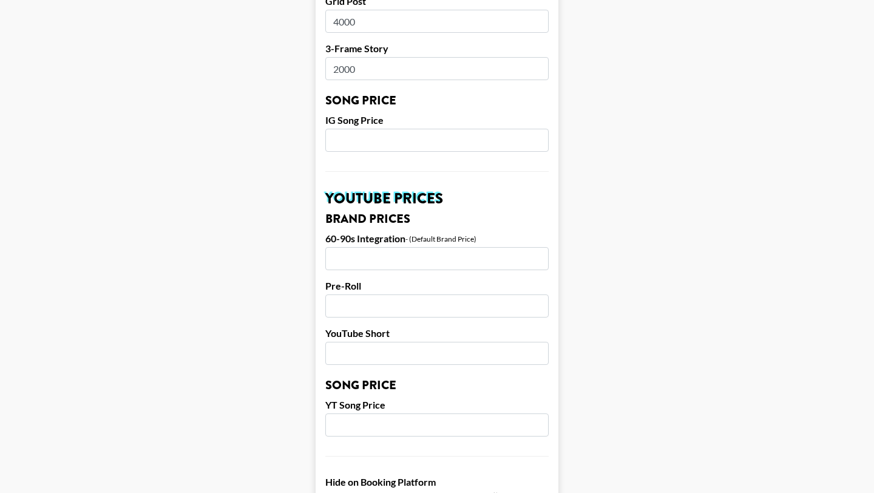
scroll to position [377, 0]
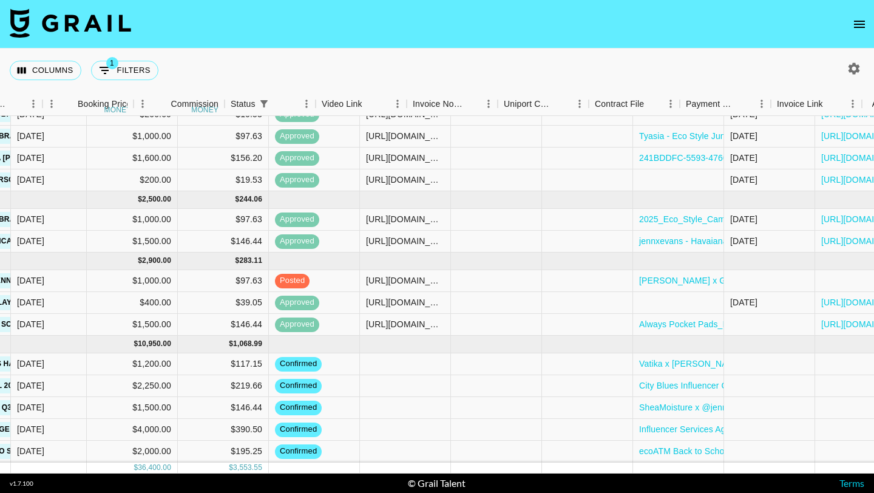
scroll to position [244, 686]
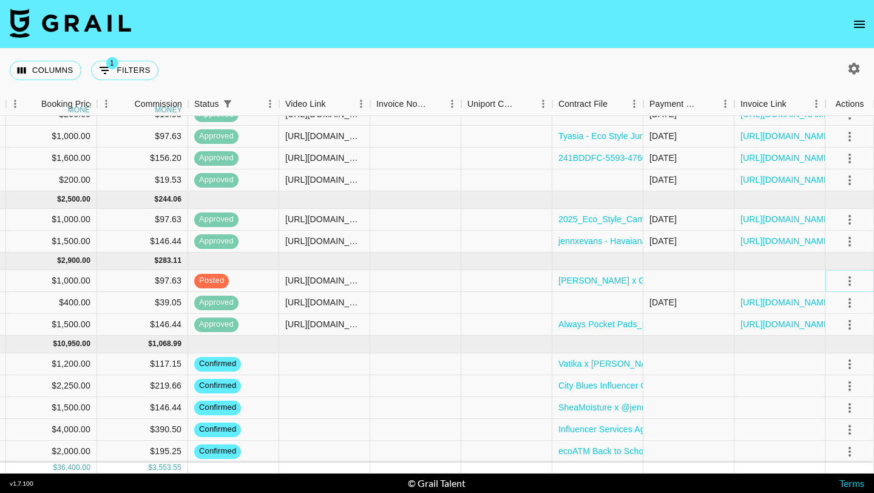
click at [853, 273] on button "select merge strategy" at bounding box center [850, 281] width 21 height 21
click at [826, 305] on ul "Confirm Decline Draft Created Cancel Approve" at bounding box center [834, 350] width 79 height 119
click at [777, 281] on div at bounding box center [780, 281] width 91 height 22
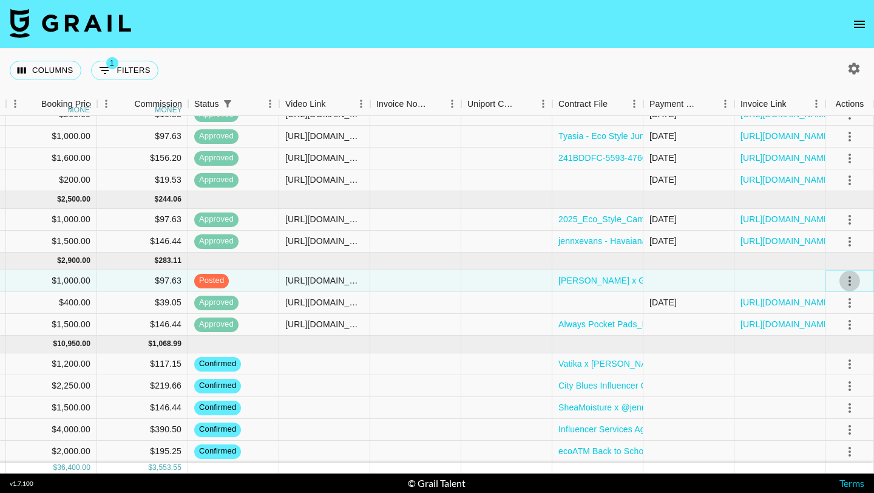
click at [853, 278] on icon "select merge strategy" at bounding box center [850, 281] width 15 height 15
click at [830, 303] on ul "Confirm Decline Draft Created Cancel Approve" at bounding box center [834, 350] width 79 height 119
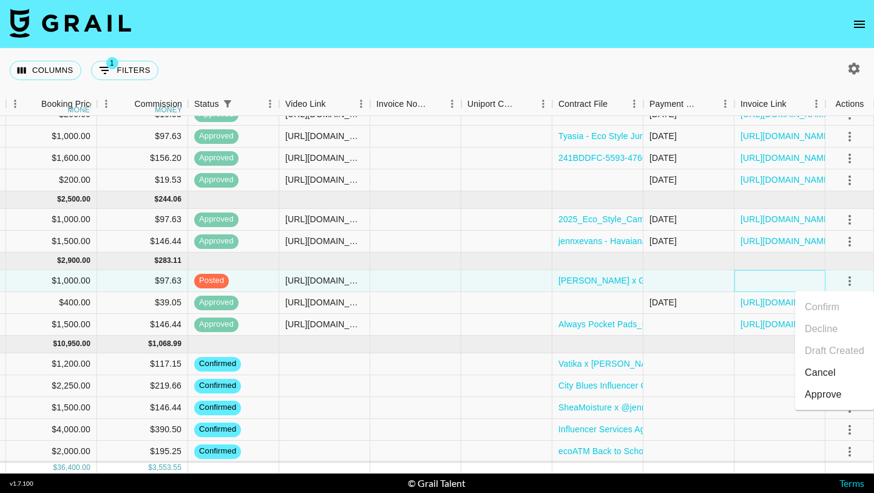
click at [790, 285] on div at bounding box center [780, 281] width 91 height 22
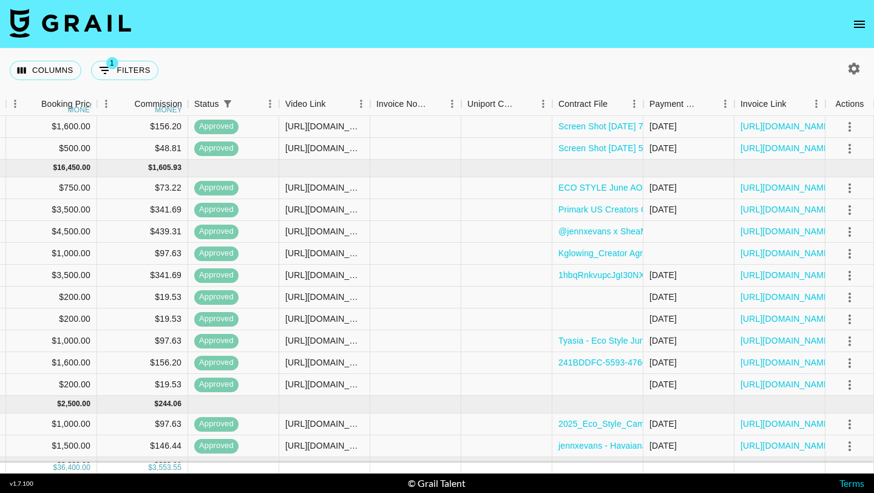
scroll to position [0, 686]
